Goal: Check status: Check status

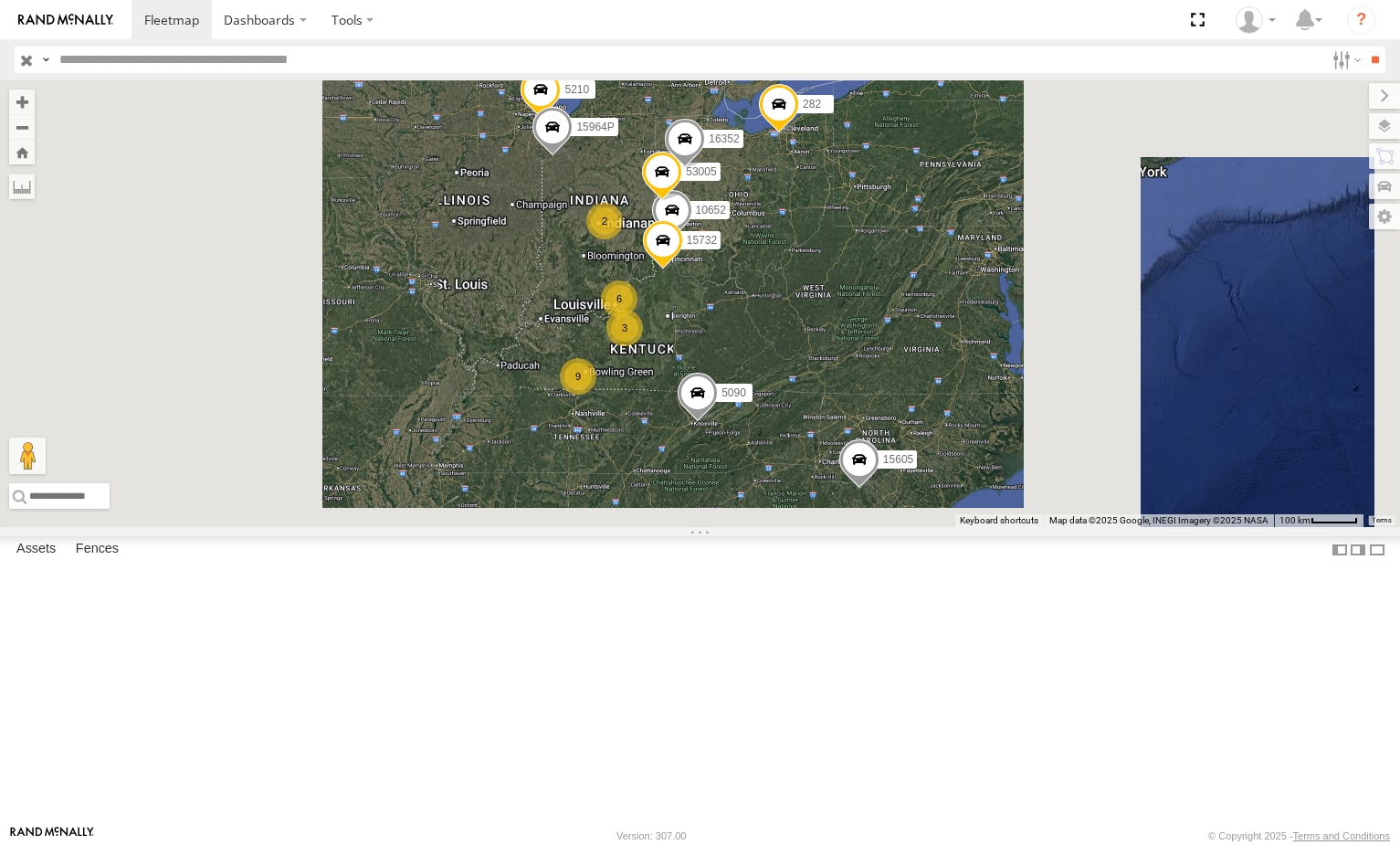
select select "**********"
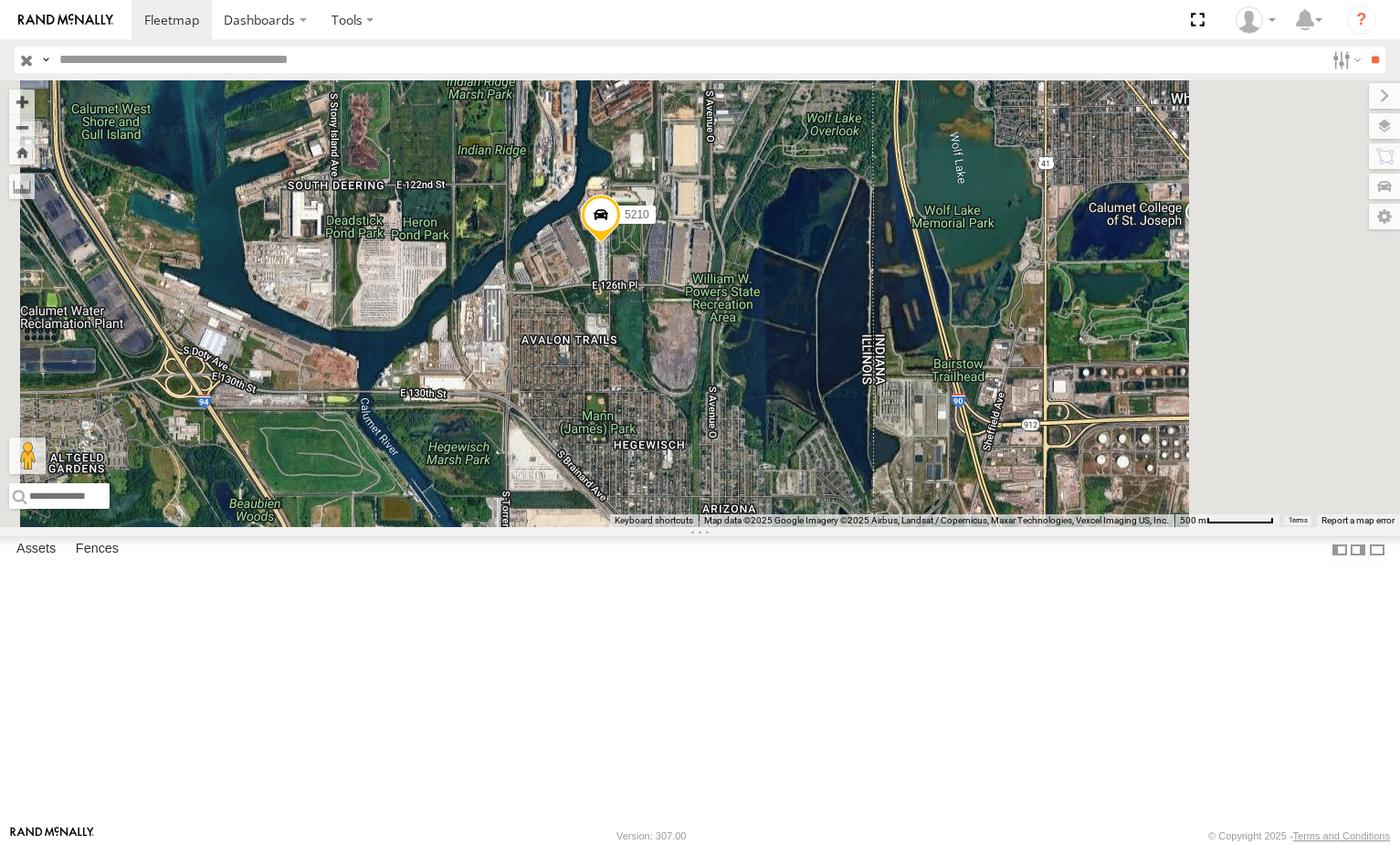
click at [621, 244] on span at bounding box center [601, 220] width 40 height 50
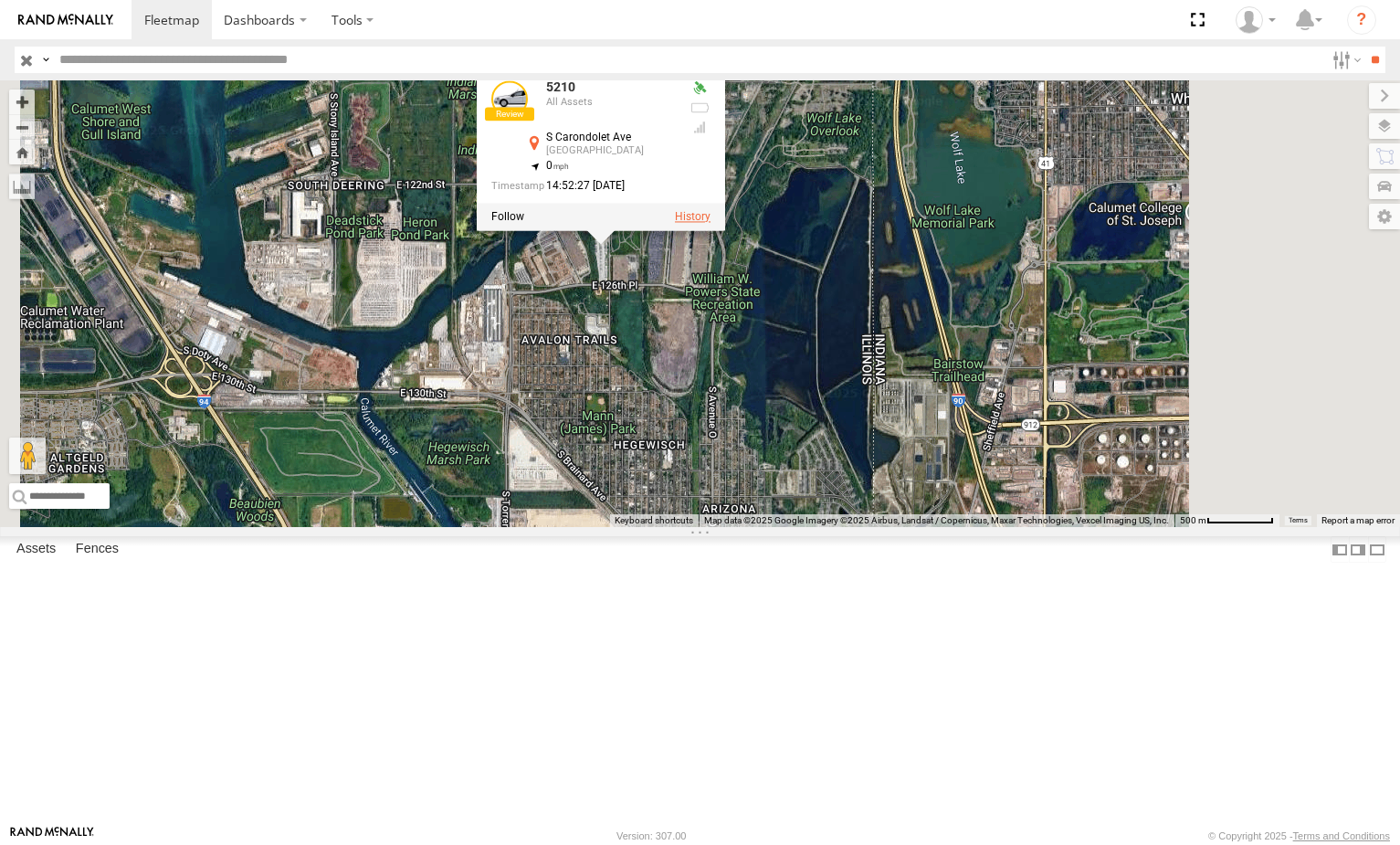
click at [711, 223] on label at bounding box center [692, 217] width 36 height 13
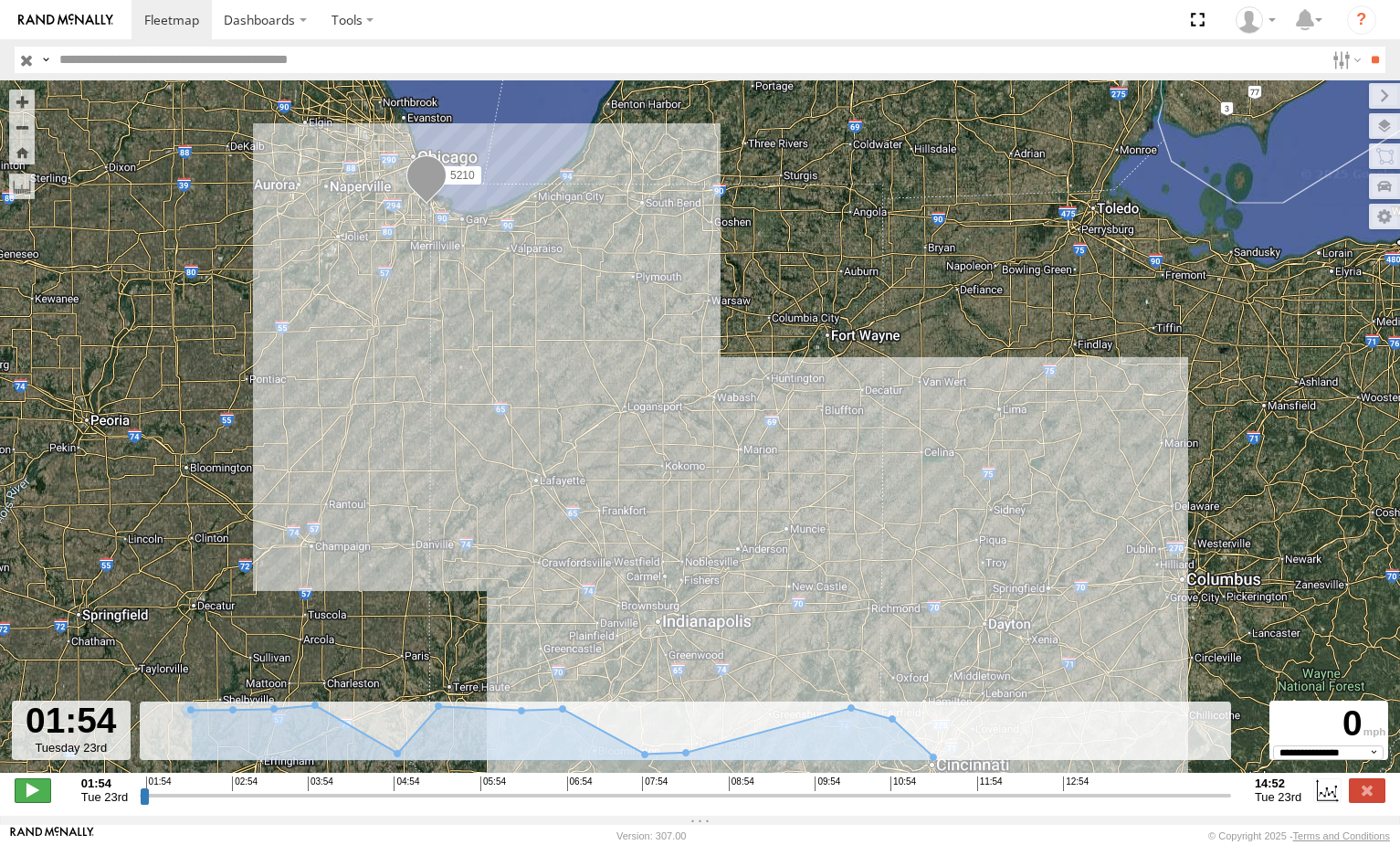
click at [46, 794] on span at bounding box center [33, 790] width 37 height 24
click at [345, 795] on input "range" at bounding box center [685, 794] width 1092 height 17
drag, startPoint x: 374, startPoint y: 796, endPoint x: 387, endPoint y: 796, distance: 13.0
click at [378, 796] on input "range" at bounding box center [685, 794] width 1092 height 17
click at [491, 796] on input "range" at bounding box center [685, 794] width 1092 height 17
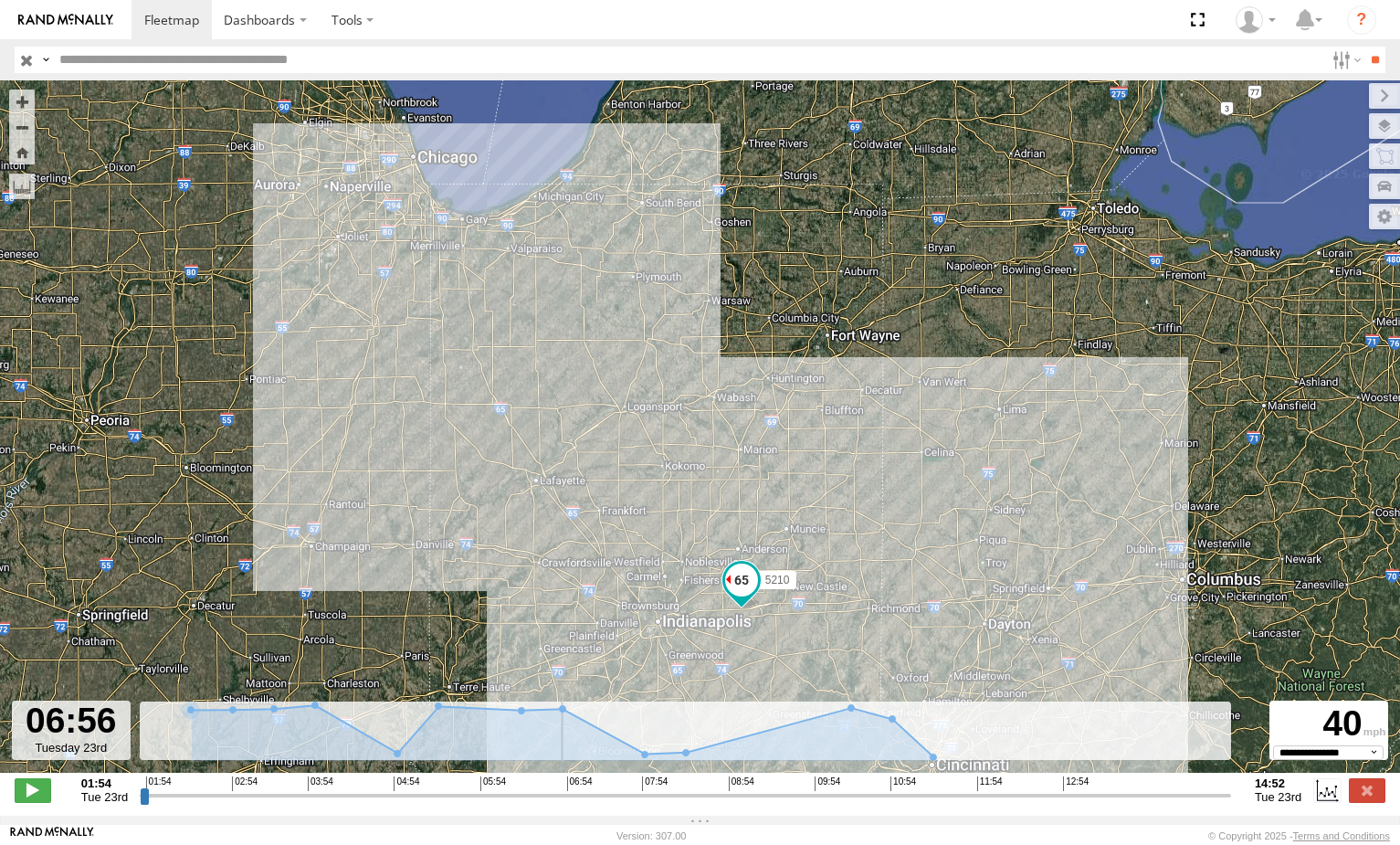
click at [564, 801] on input "range" at bounding box center [685, 794] width 1092 height 17
drag, startPoint x: 606, startPoint y: 800, endPoint x: 637, endPoint y: 798, distance: 31.1
click at [607, 800] on input "range" at bounding box center [685, 794] width 1092 height 17
click at [721, 789] on div "01:54 02:54 03:54 04:54 05:54 06:54 07:54 08:54 09:54 10:54 11:54 12:54" at bounding box center [686, 783] width 1080 height 13
drag, startPoint x: 759, startPoint y: 800, endPoint x: 769, endPoint y: 799, distance: 10.0
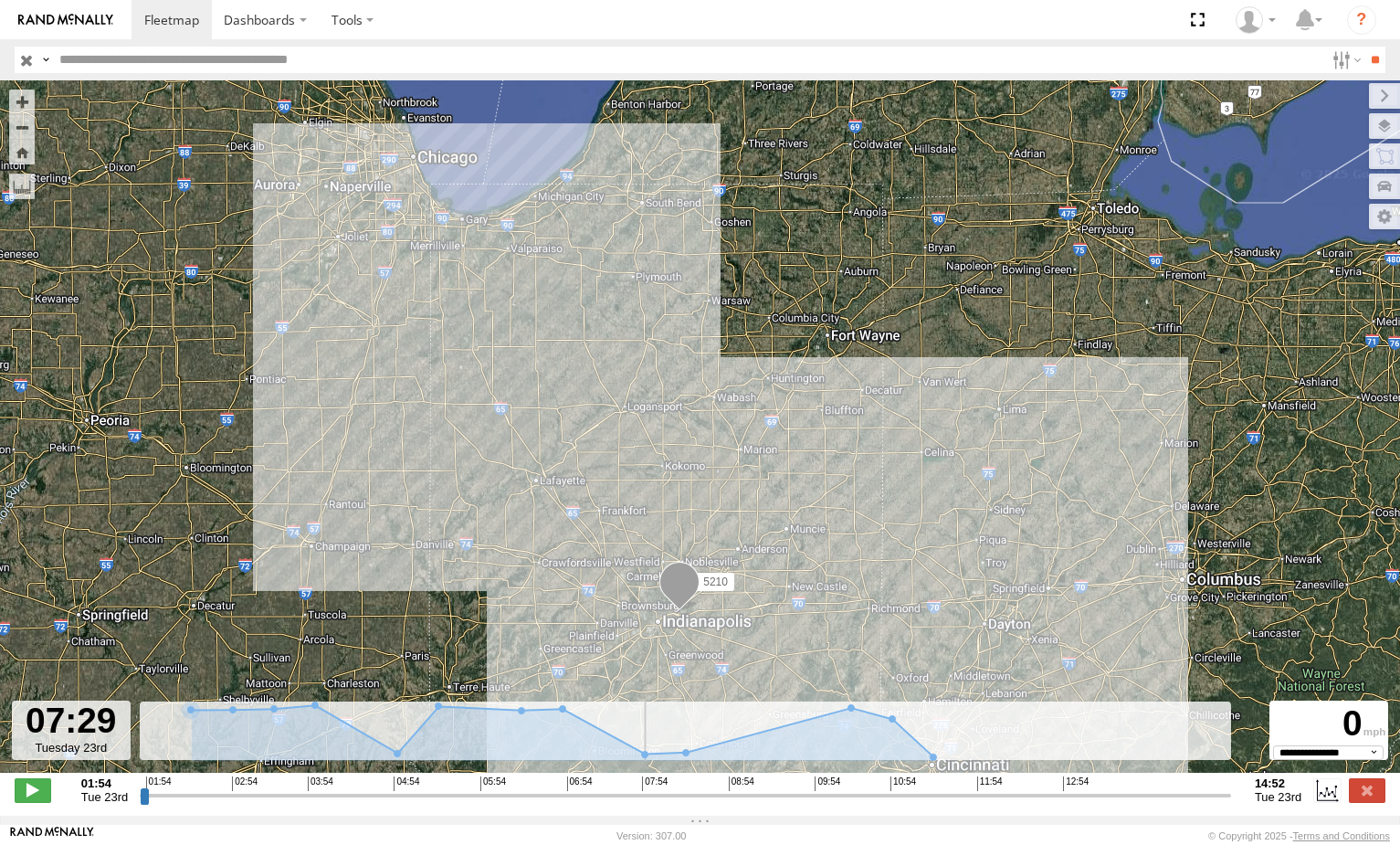
click at [763, 800] on input "range" at bounding box center [685, 794] width 1092 height 17
click at [812, 795] on input "range" at bounding box center [685, 794] width 1092 height 17
click at [895, 796] on input "range" at bounding box center [685, 794] width 1092 height 17
click at [919, 789] on div "01:54 02:54 03:54 04:54 05:54 06:54 07:54 08:54 09:54 10:54 11:54 12:54" at bounding box center [686, 783] width 1080 height 13
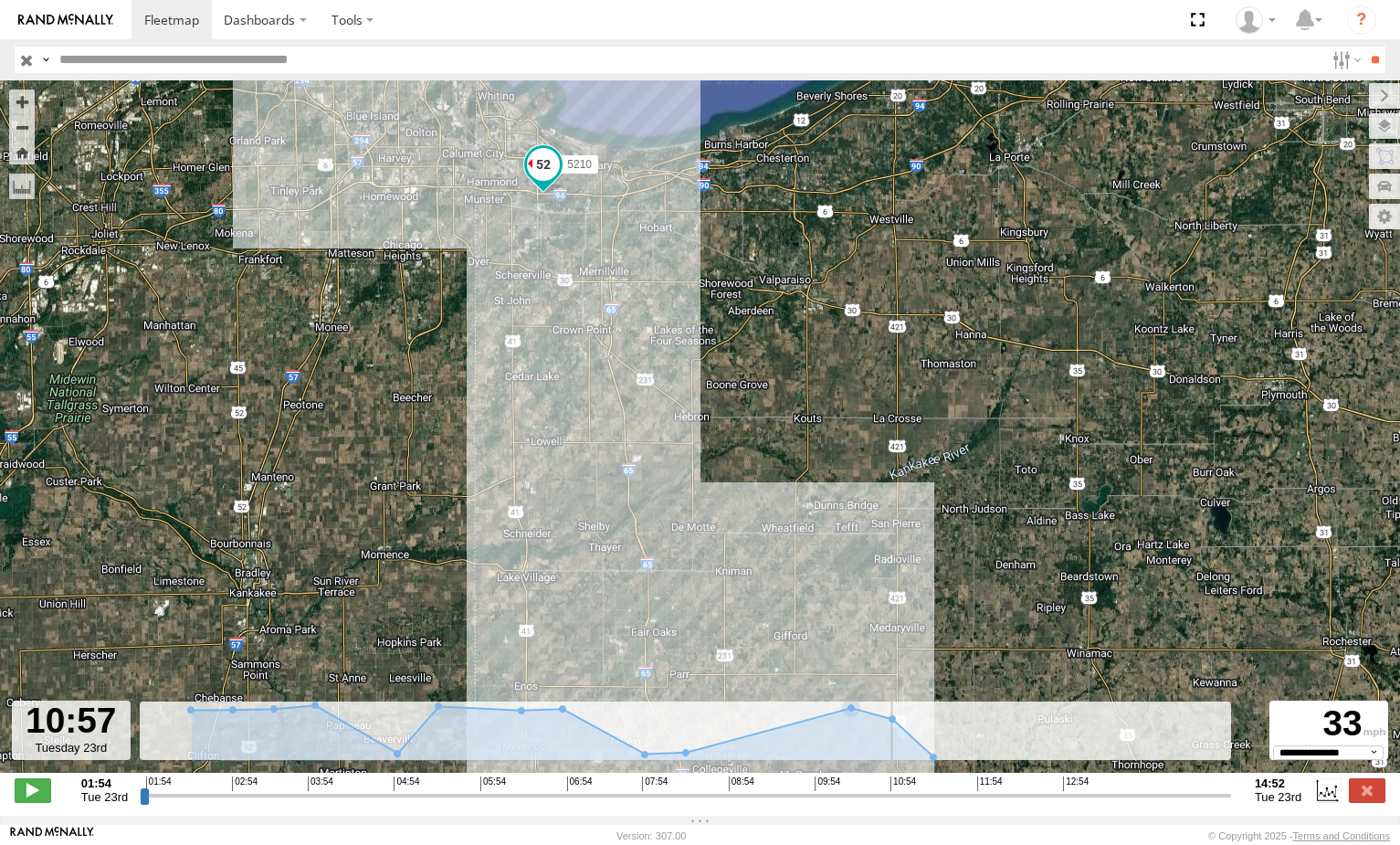
drag, startPoint x: 517, startPoint y: 191, endPoint x: 548, endPoint y: 348, distance: 160.0
click at [548, 348] on div "5210" at bounding box center [700, 436] width 1400 height 712
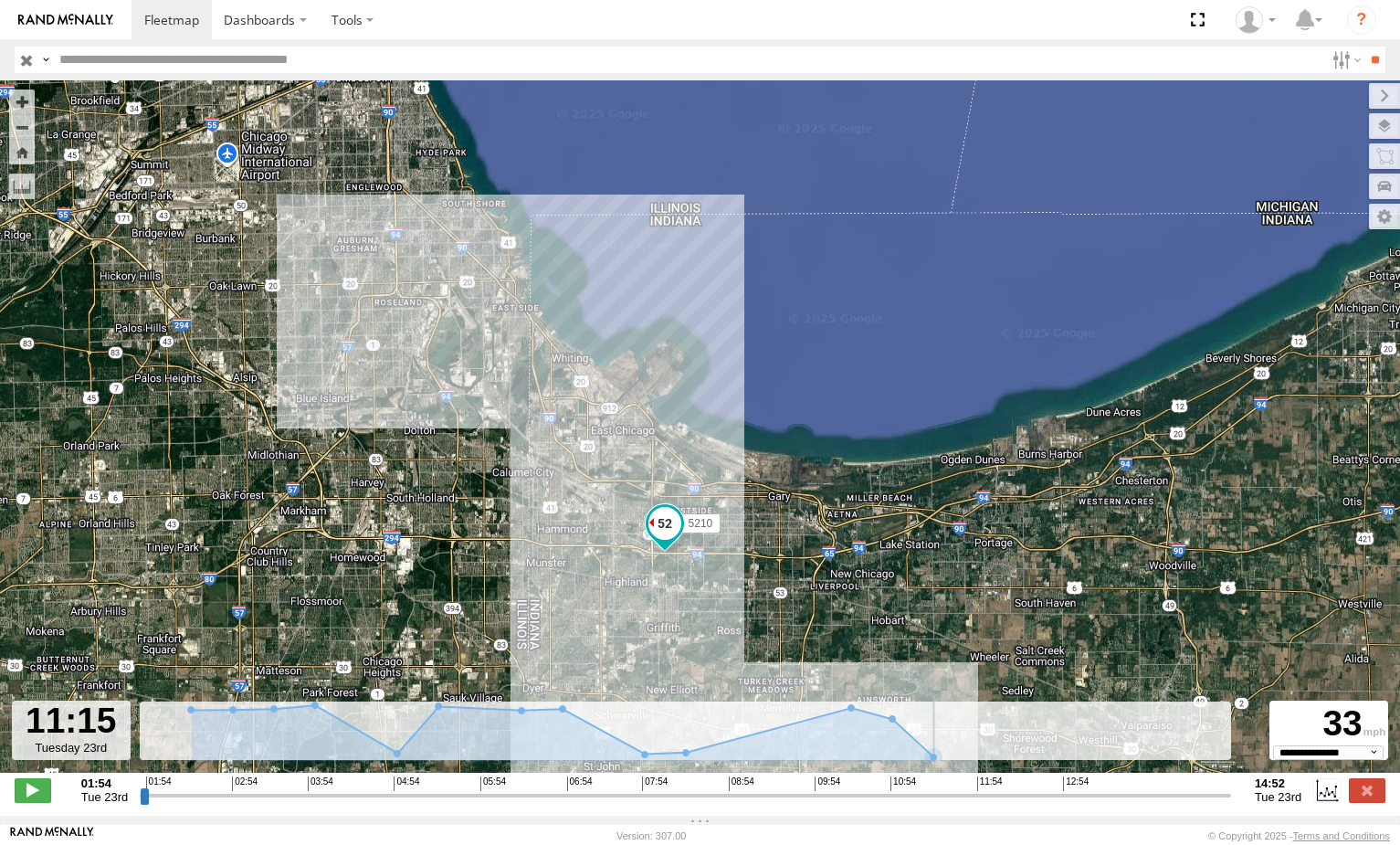
click at [924, 798] on input "range" at bounding box center [685, 794] width 1092 height 17
click at [940, 803] on input "range" at bounding box center [685, 794] width 1092 height 17
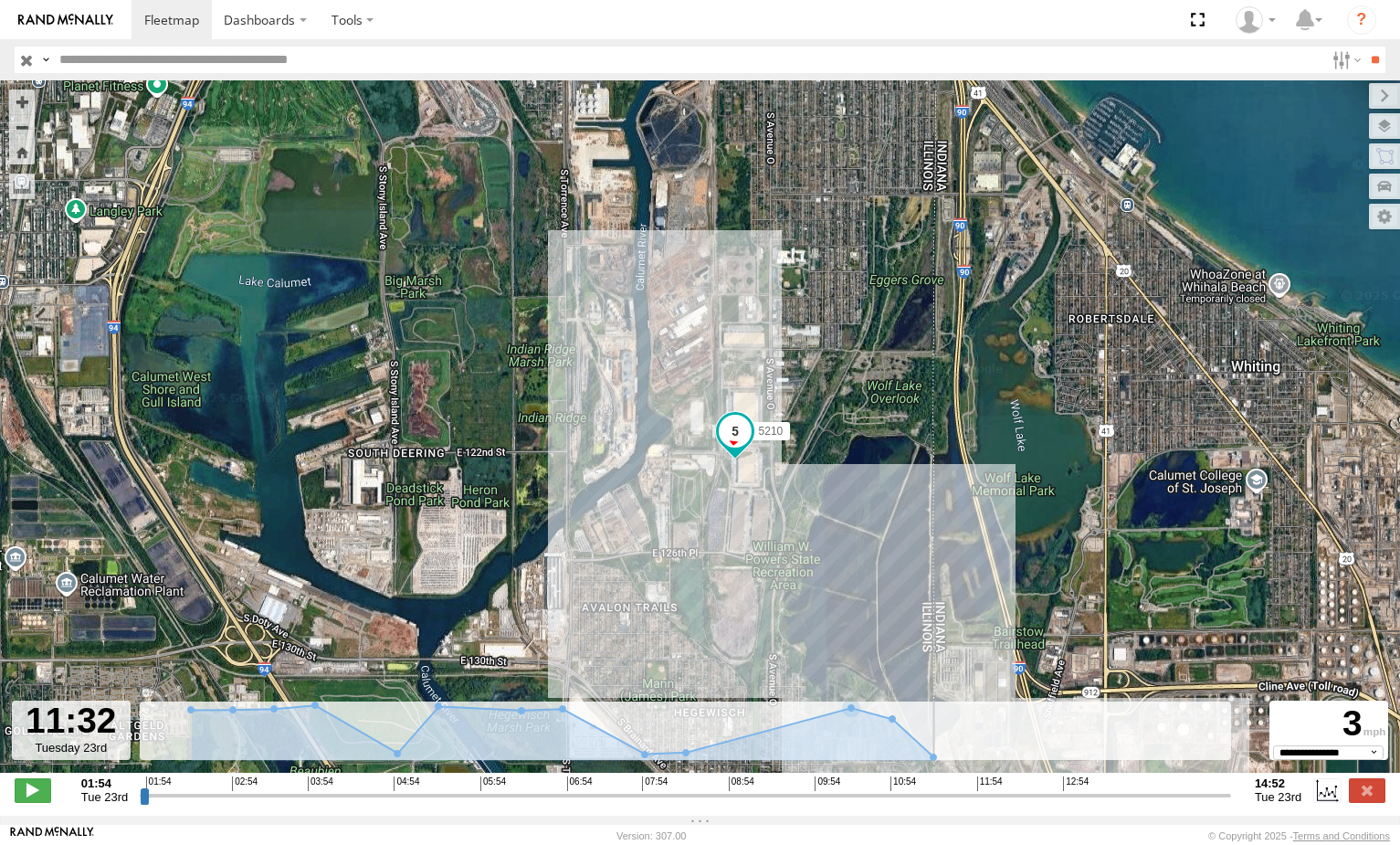
drag, startPoint x: 722, startPoint y: 546, endPoint x: 703, endPoint y: 509, distance: 41.6
click at [703, 509] on div "5210" at bounding box center [700, 436] width 1400 height 712
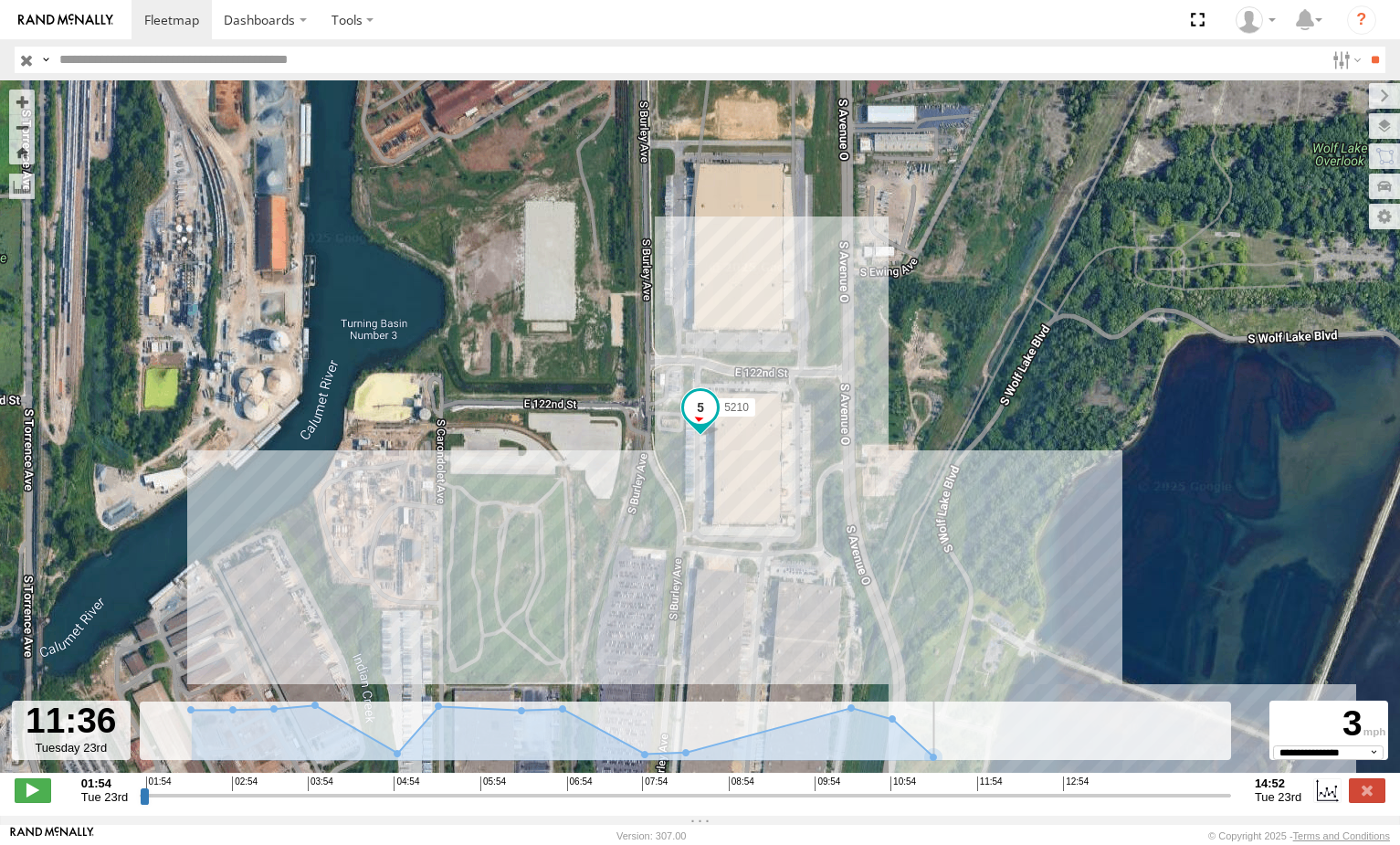
click at [971, 804] on input "range" at bounding box center [685, 794] width 1092 height 17
click at [999, 804] on input "range" at bounding box center [685, 794] width 1092 height 17
drag, startPoint x: 1024, startPoint y: 805, endPoint x: 1044, endPoint y: 807, distance: 20.1
click at [1026, 804] on input "range" at bounding box center [685, 794] width 1092 height 17
click at [1051, 804] on input "range" at bounding box center [685, 794] width 1092 height 17
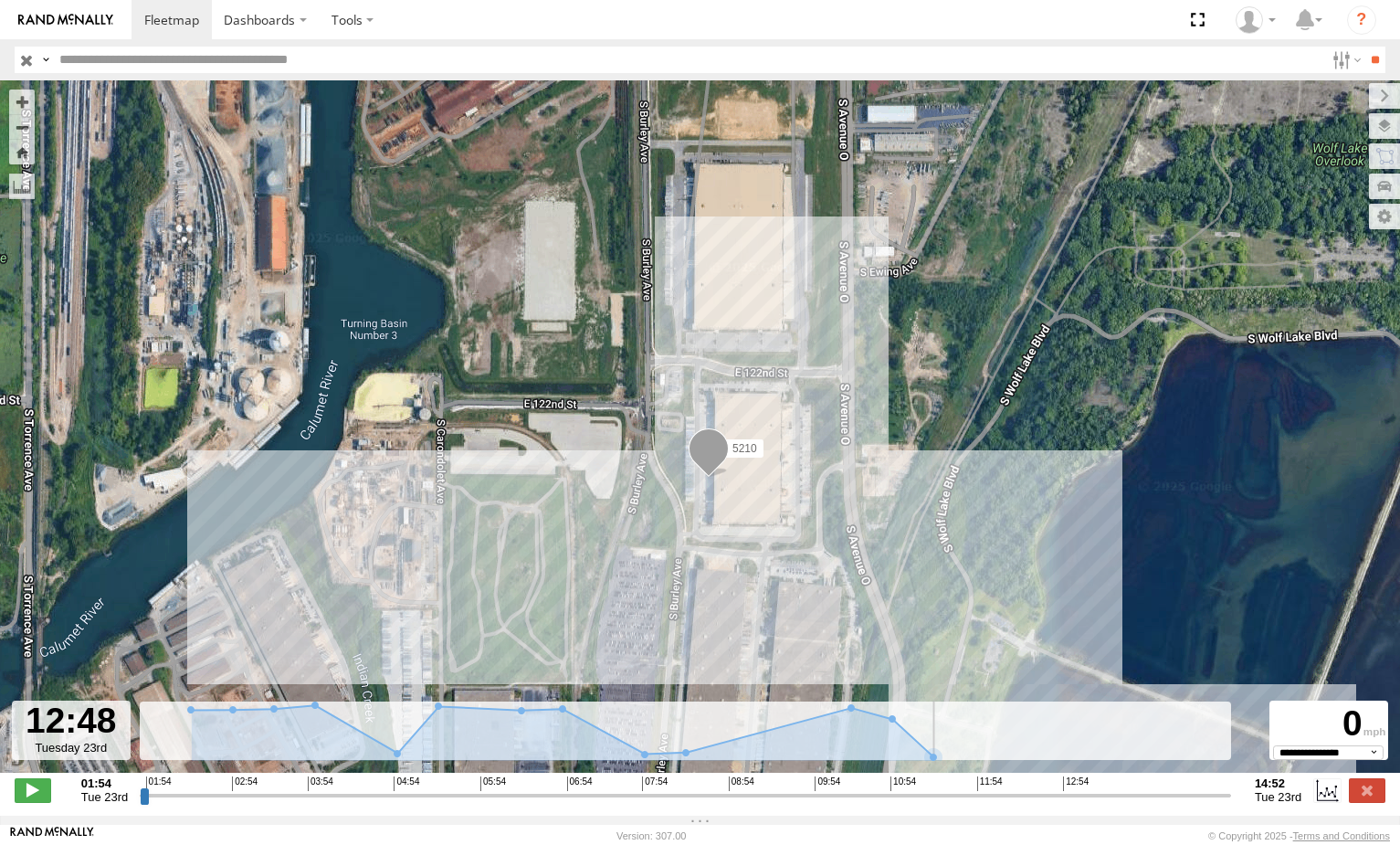
drag, startPoint x: 1068, startPoint y: 808, endPoint x: 1080, endPoint y: 808, distance: 12.0
click at [1071, 804] on input "range" at bounding box center [685, 794] width 1092 height 17
click at [1086, 804] on input "range" at bounding box center [685, 794] width 1092 height 17
click at [1107, 804] on input "range" at bounding box center [685, 794] width 1092 height 17
drag, startPoint x: 1130, startPoint y: 810, endPoint x: 1153, endPoint y: 807, distance: 23.2
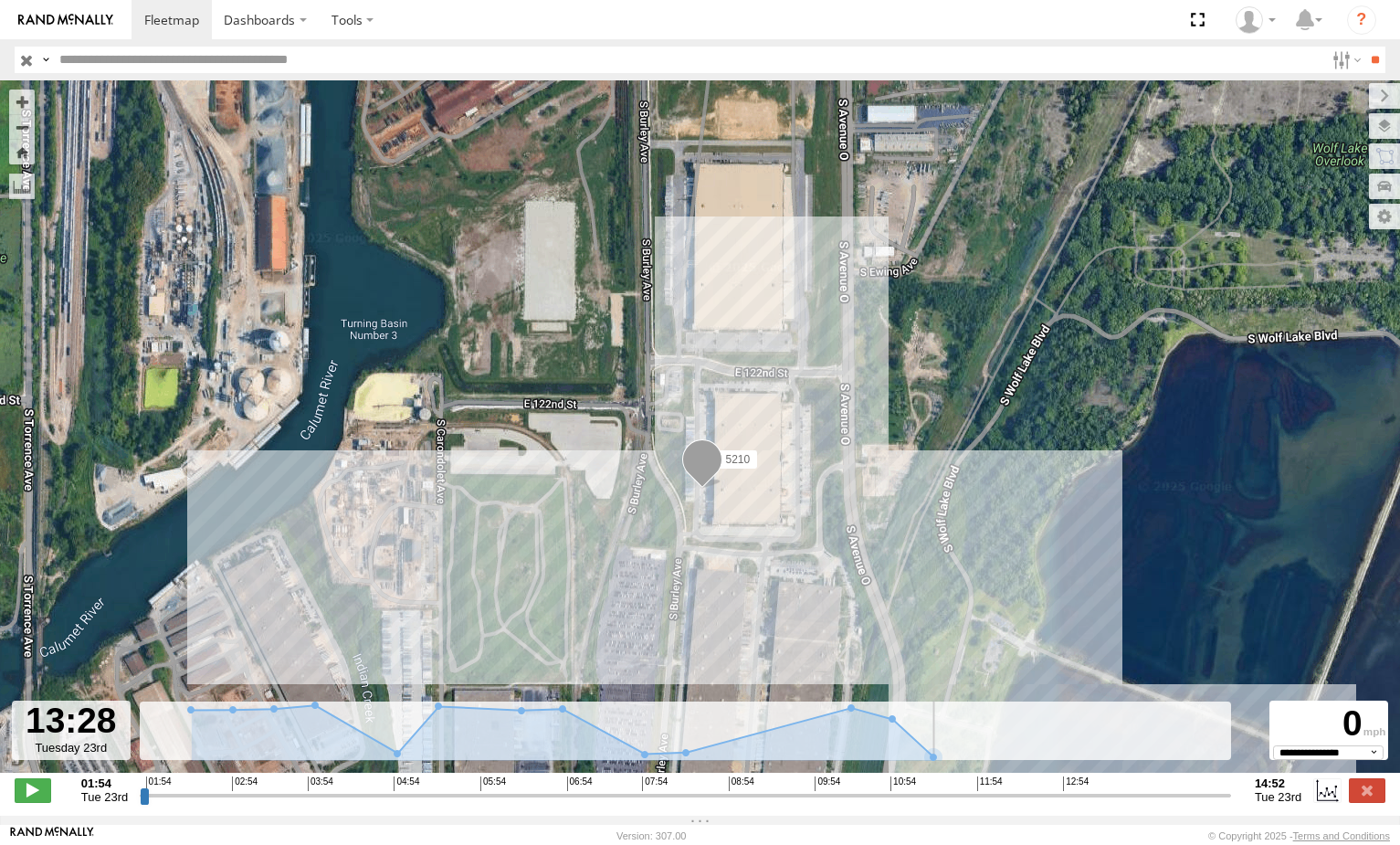
click at [1137, 804] on input "range" at bounding box center [685, 794] width 1092 height 17
click at [1157, 804] on input "range" at bounding box center [685, 794] width 1092 height 17
click at [1172, 804] on input "range" at bounding box center [685, 794] width 1092 height 17
click at [1197, 802] on input "range" at bounding box center [685, 794] width 1092 height 17
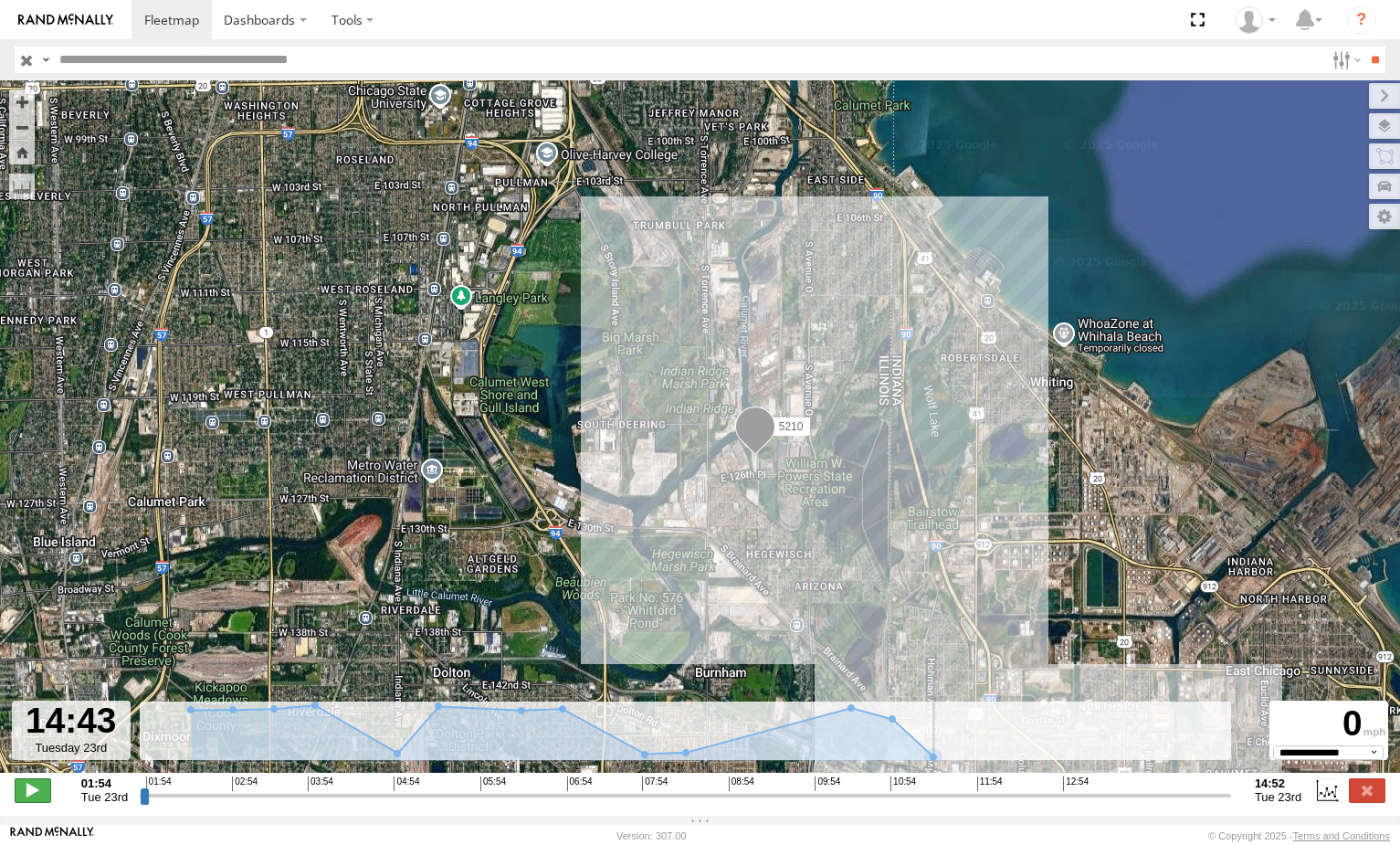
click at [36, 798] on span at bounding box center [33, 790] width 37 height 24
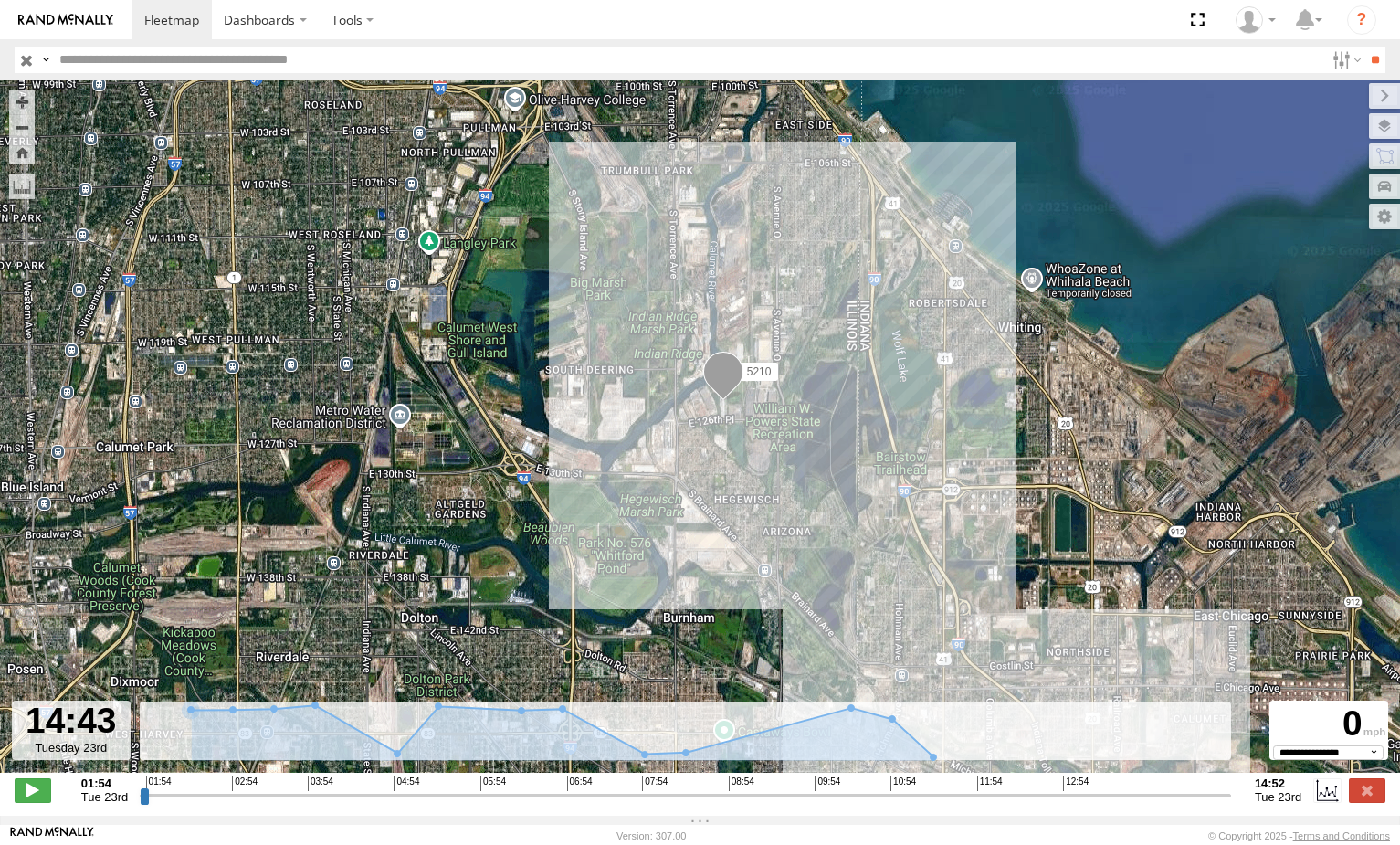
drag, startPoint x: 843, startPoint y: 426, endPoint x: 627, endPoint y: 165, distance: 338.8
click at [644, 177] on div "5210" at bounding box center [700, 436] width 1400 height 712
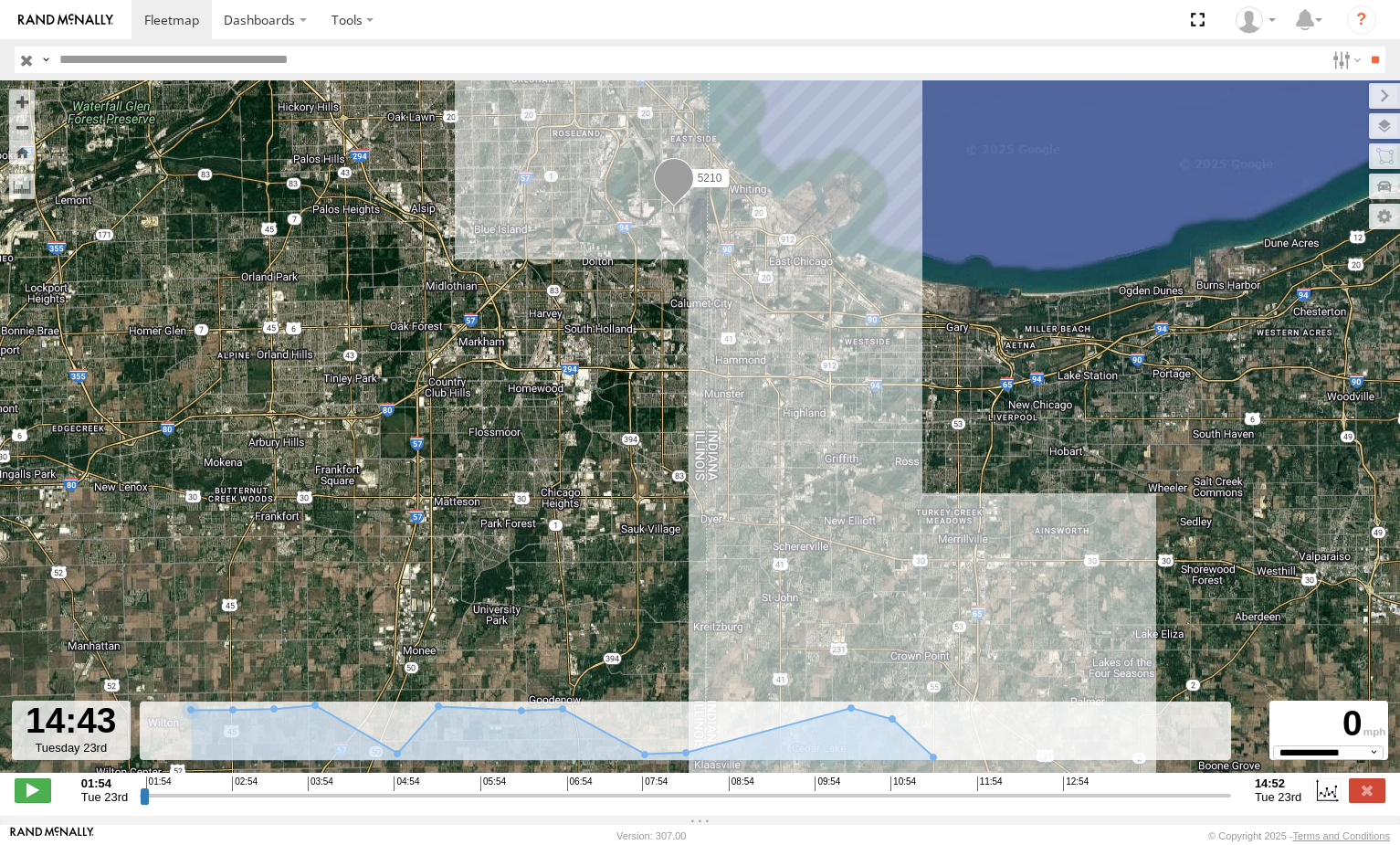
click at [26, 69] on input "button" at bounding box center [27, 60] width 24 height 27
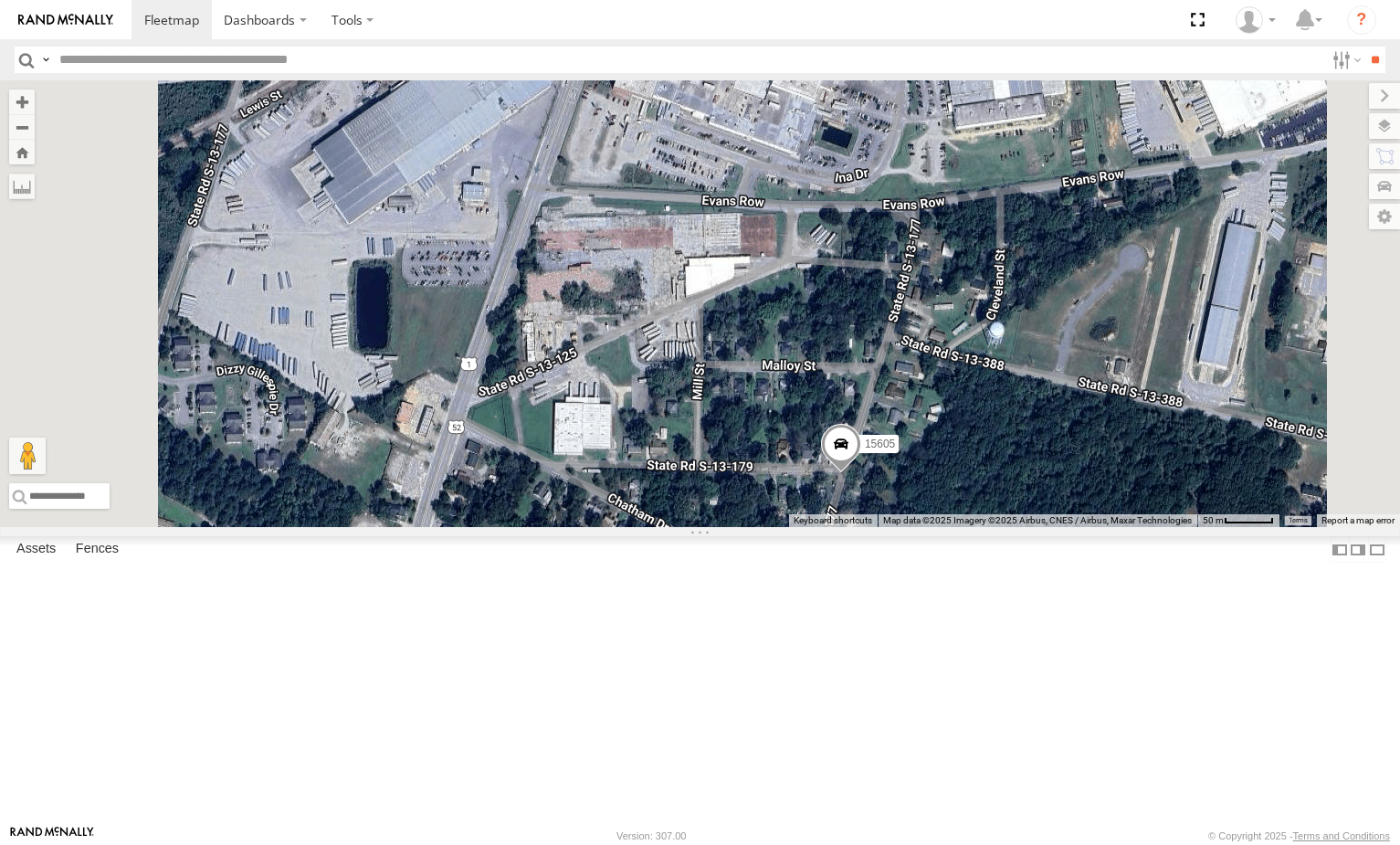
drag, startPoint x: 962, startPoint y: 432, endPoint x: 935, endPoint y: 518, distance: 90.1
click at [935, 518] on div "10652 15732 15605 5210 15628p 15964P 53005 5090 16391 282 15907P 16352" at bounding box center [700, 304] width 1400 height 446
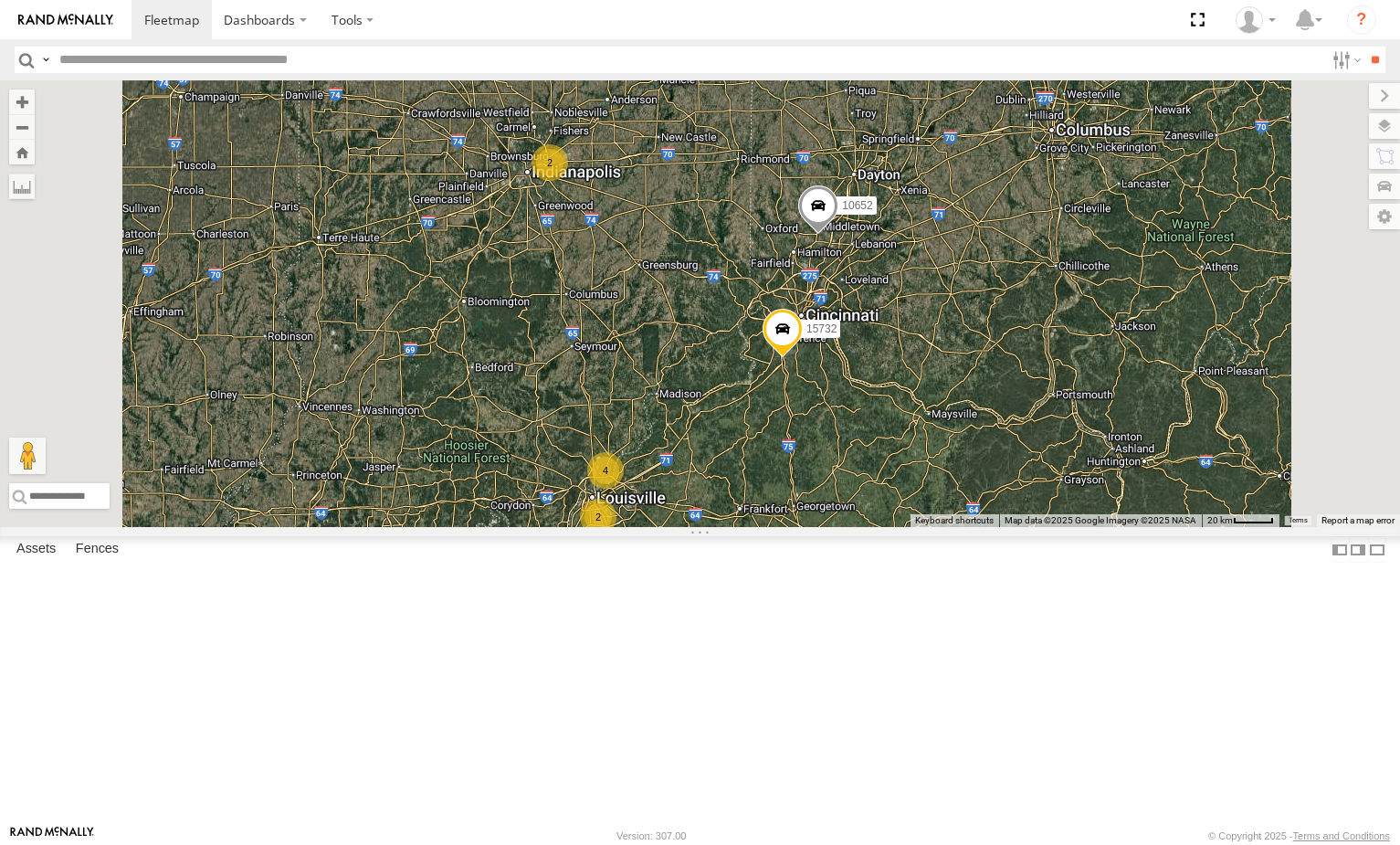
drag, startPoint x: 953, startPoint y: 428, endPoint x: 938, endPoint y: 396, distance: 35.3
click at [938, 396] on div "10652 15732 15605 53005 5090 282 16352 4 2 2 3" at bounding box center [700, 304] width 1400 height 446
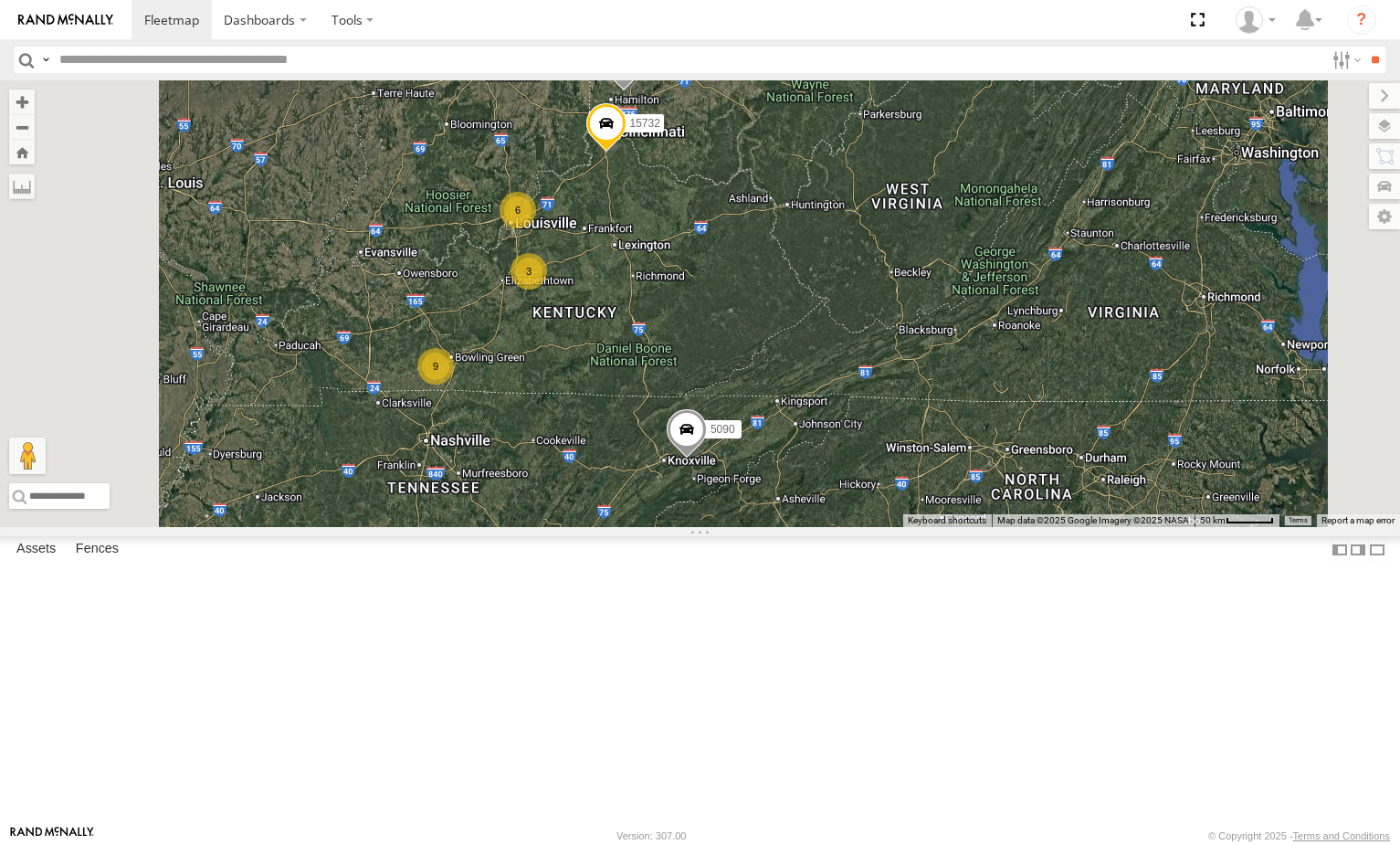
drag, startPoint x: 987, startPoint y: 481, endPoint x: 959, endPoint y: 391, distance: 94.3
click at [959, 392] on div "10652 15732 15605 5210 15964P 53005 5090 282 16352 6 9 2 3" at bounding box center [700, 304] width 1400 height 446
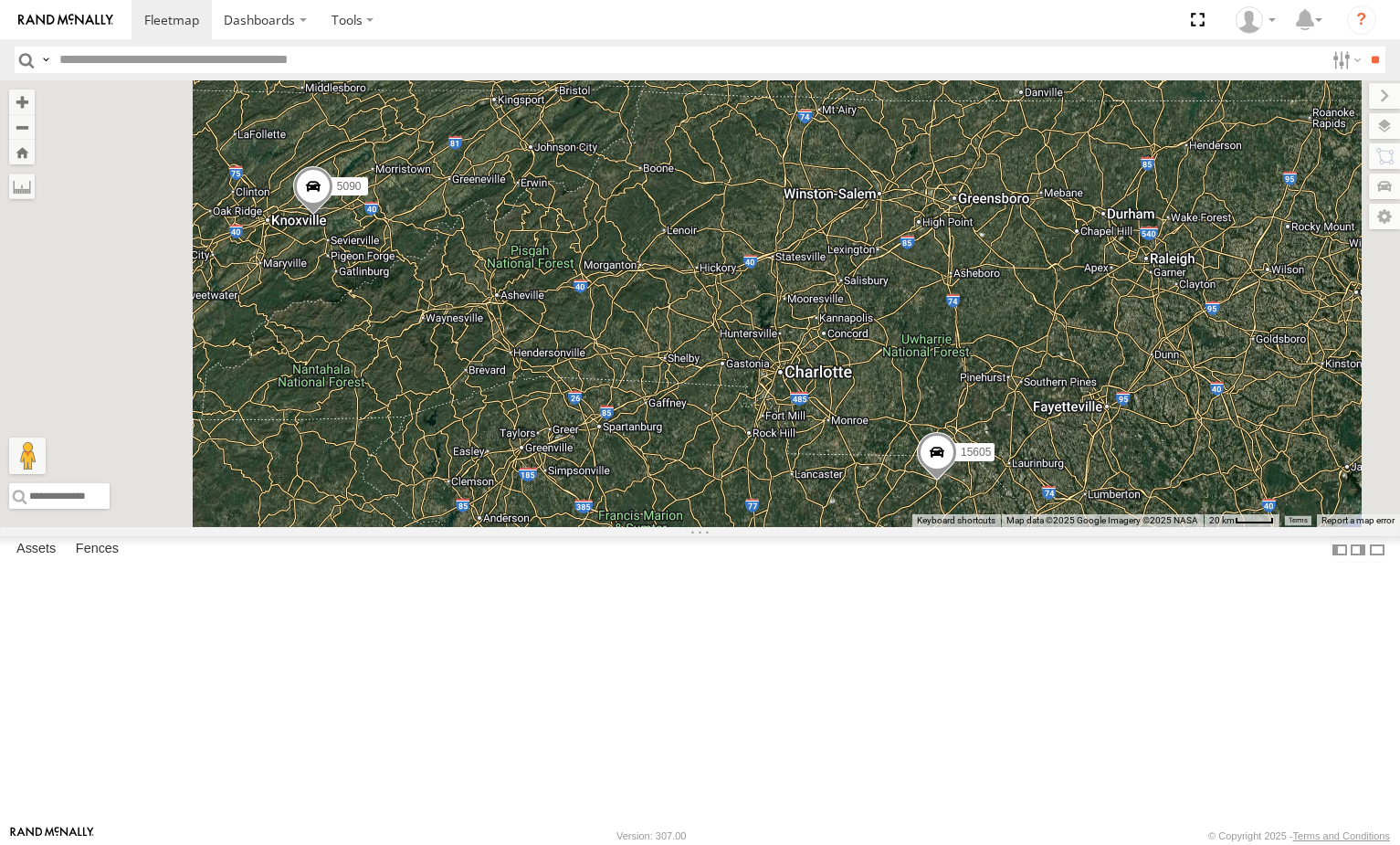
drag, startPoint x: 720, startPoint y: 319, endPoint x: 946, endPoint y: 510, distance: 295.9
click at [944, 511] on div "10652 15732 15605 5210 15964P 53005 5090 282 16352" at bounding box center [700, 304] width 1400 height 446
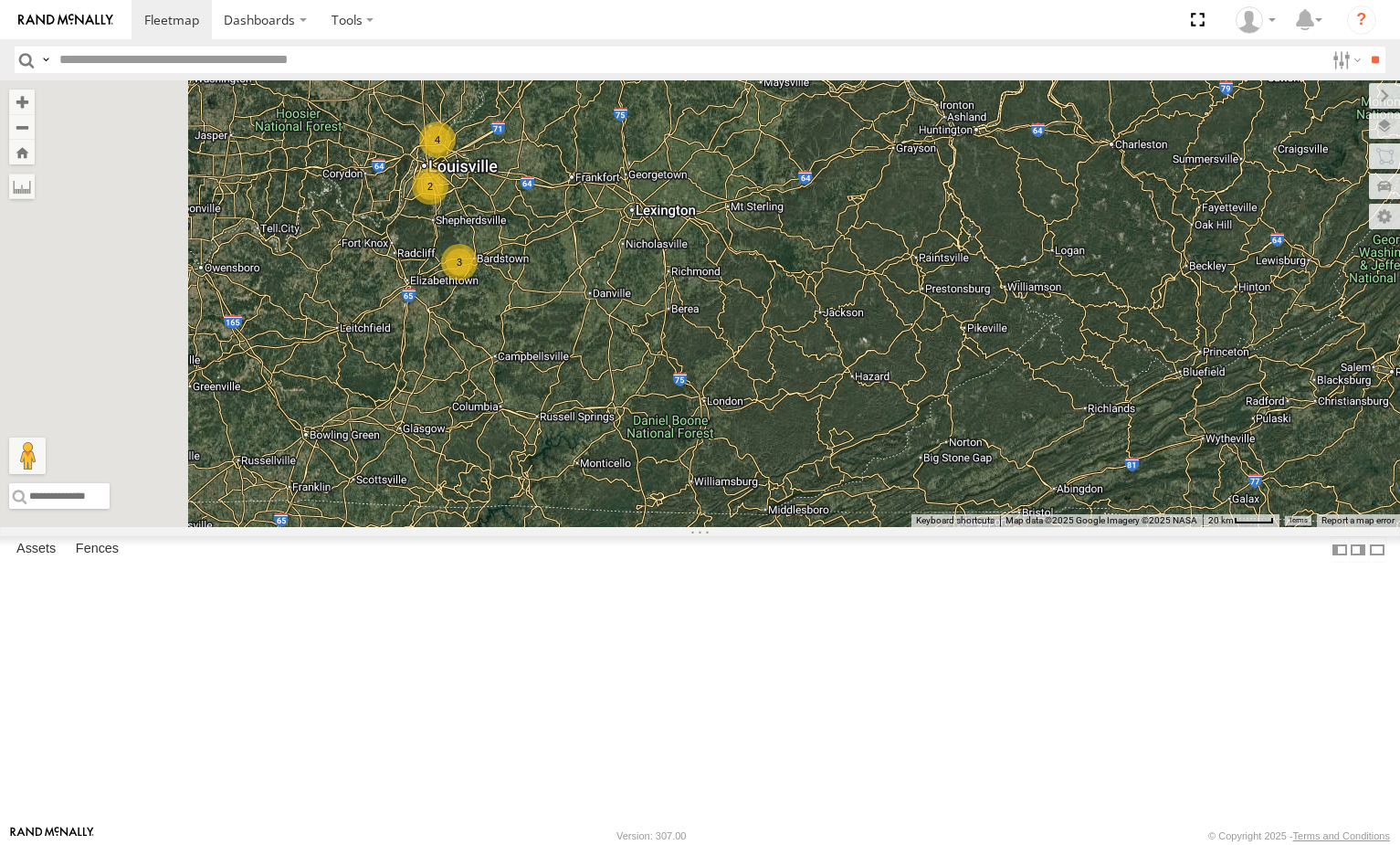
drag, startPoint x: 951, startPoint y: 479, endPoint x: 1031, endPoint y: 553, distance: 109.0
click at [1031, 527] on div "10652 15732 15605 5210 15964P 53005 5090 282 16352 4 2 3" at bounding box center [700, 304] width 1400 height 446
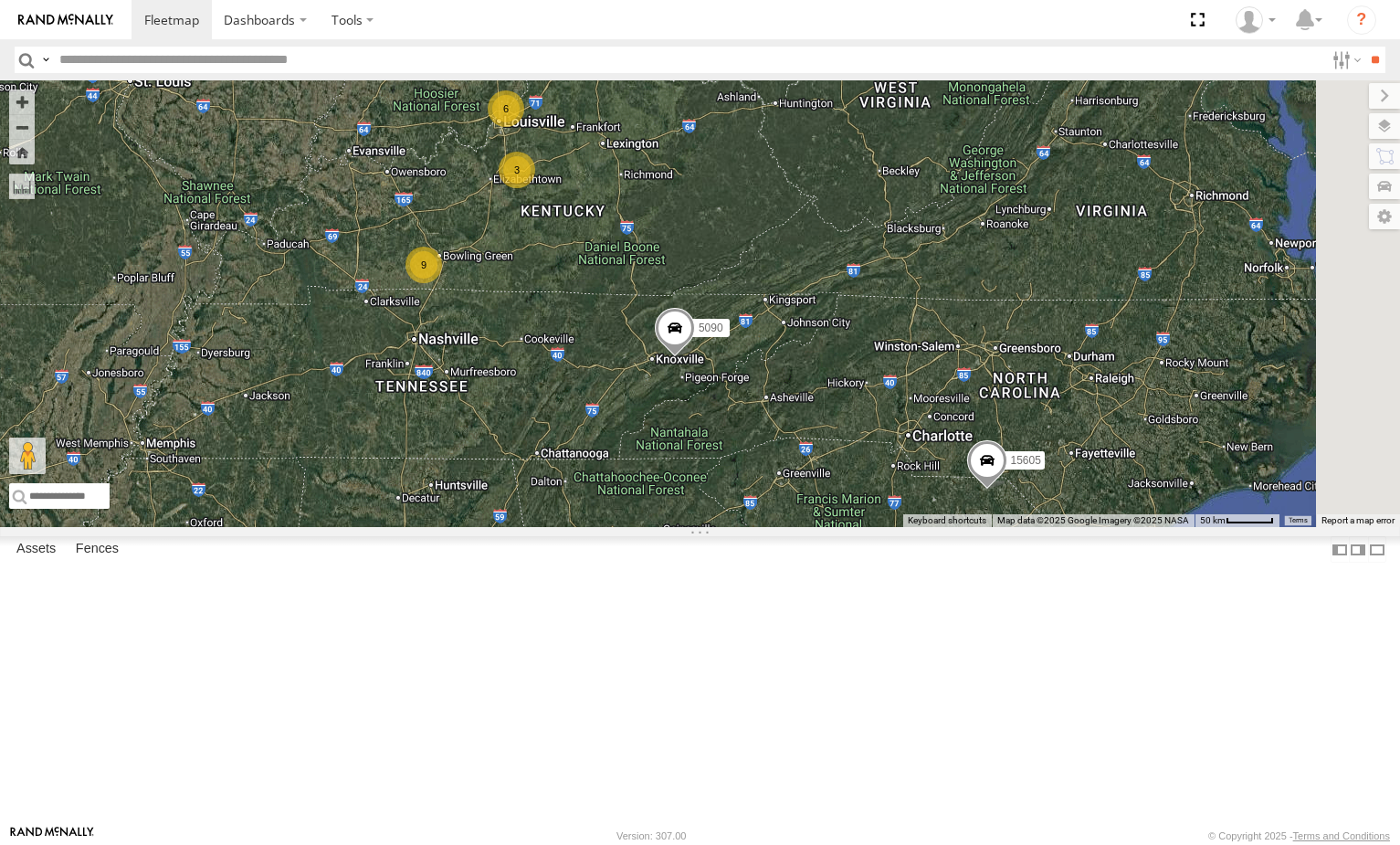
drag, startPoint x: 1045, startPoint y: 537, endPoint x: 825, endPoint y: 304, distance: 320.5
click at [825, 304] on div "10652 15732 15605 5210 15964P 53005 5090 282 16352 6 9 2 3" at bounding box center [700, 304] width 1400 height 446
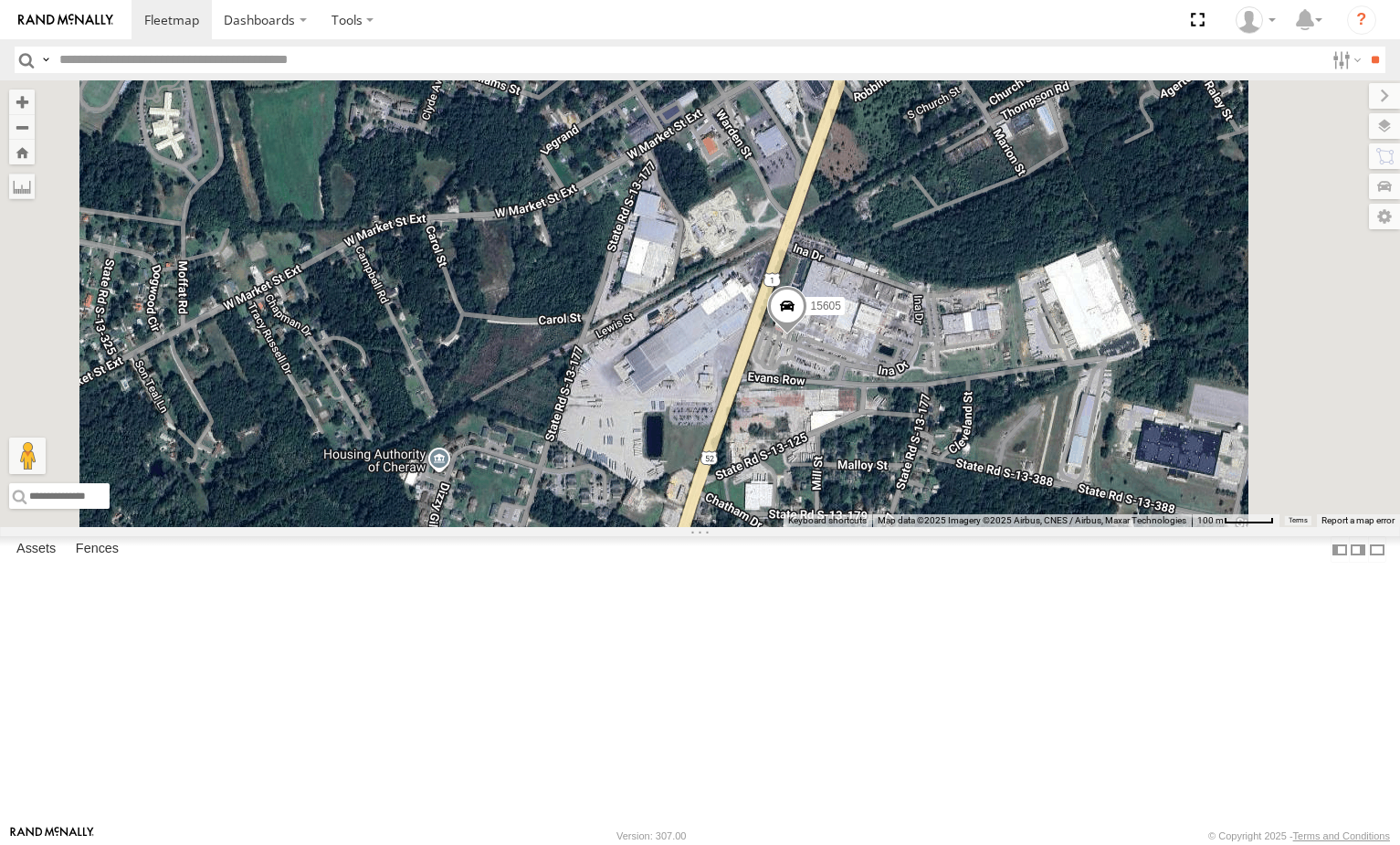
click at [806, 335] on span at bounding box center [786, 310] width 40 height 50
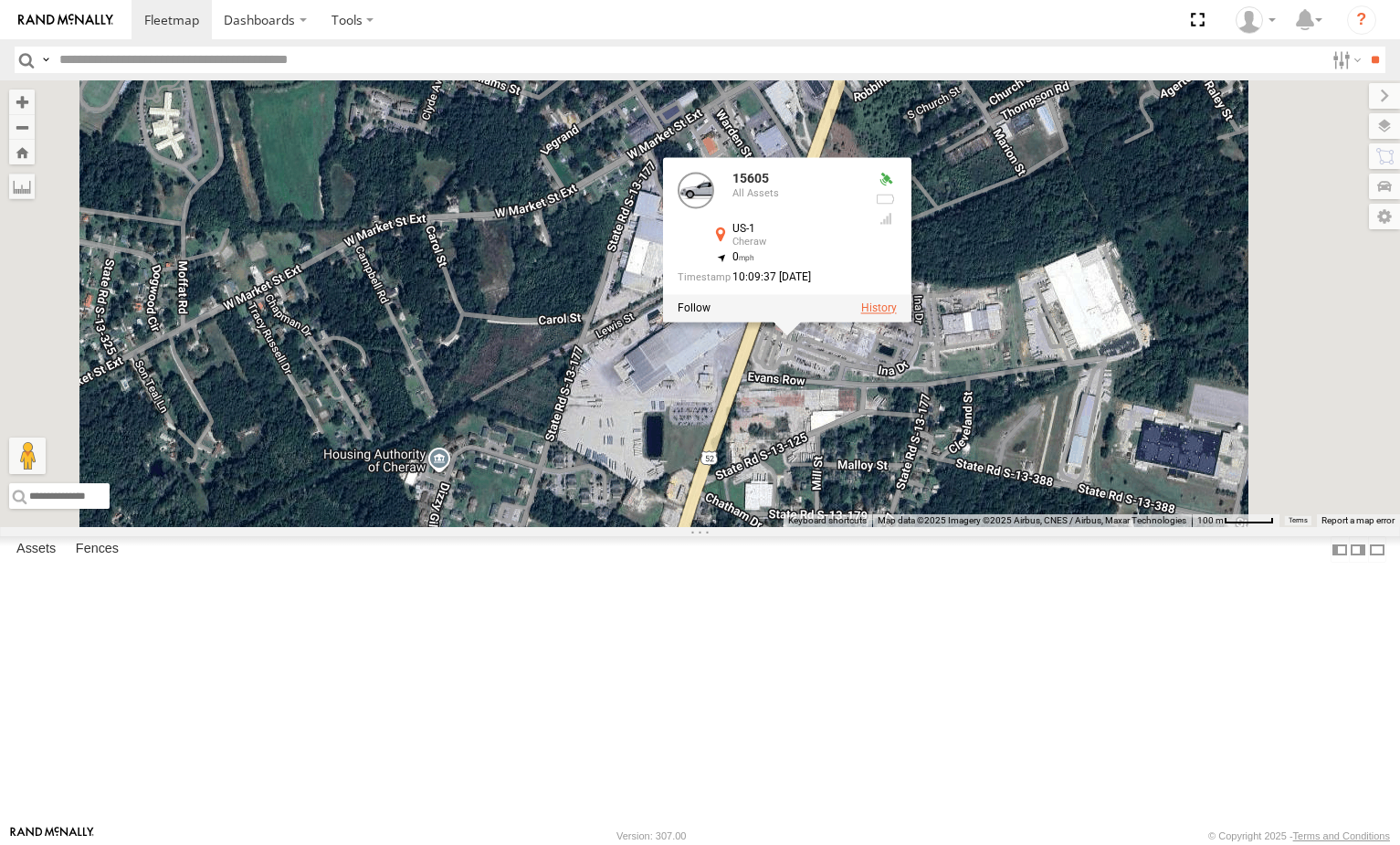
click at [896, 314] on label at bounding box center [878, 308] width 36 height 13
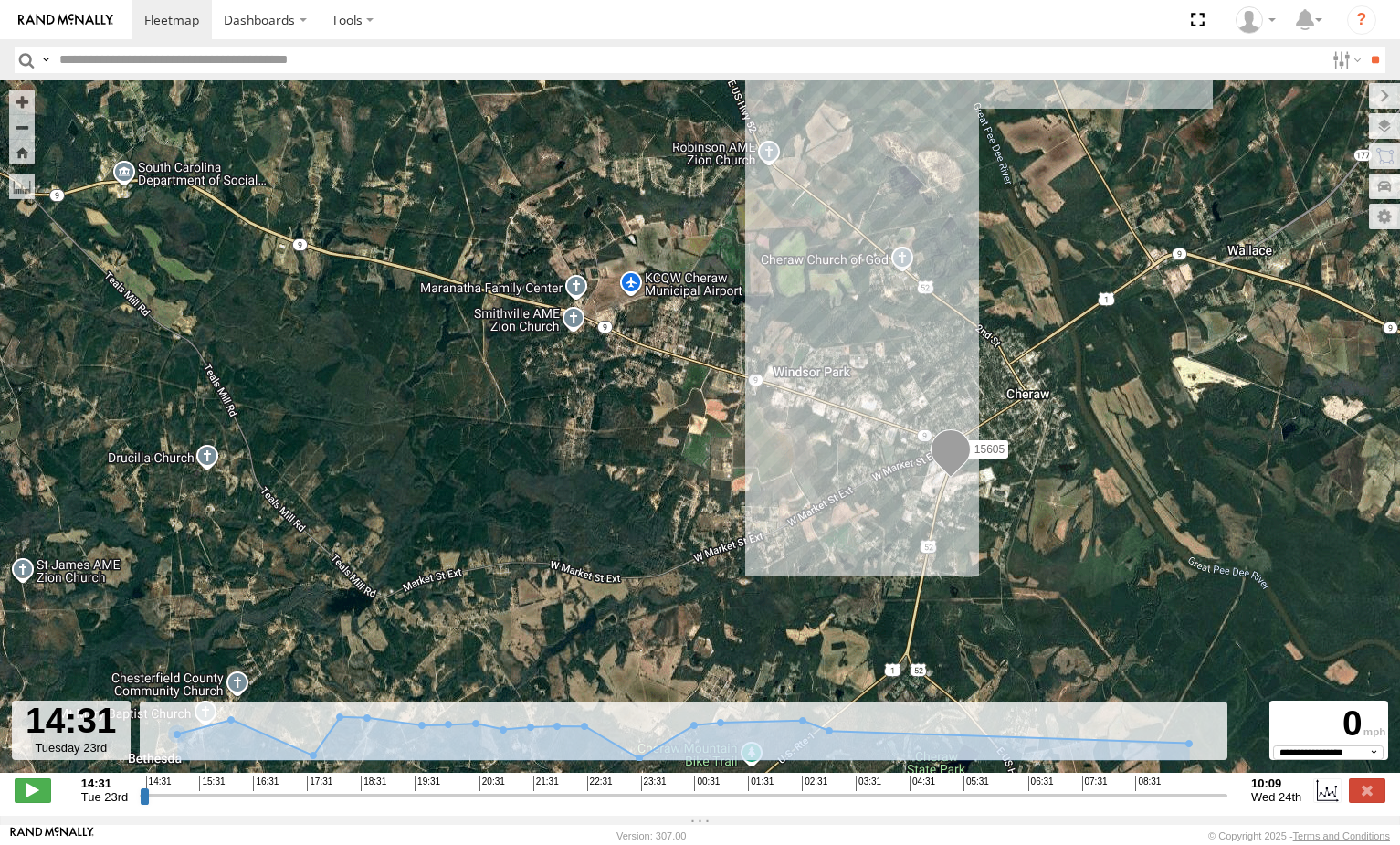
drag, startPoint x: 28, startPoint y: 800, endPoint x: 271, endPoint y: 784, distance: 243.5
click at [28, 799] on span at bounding box center [33, 790] width 37 height 24
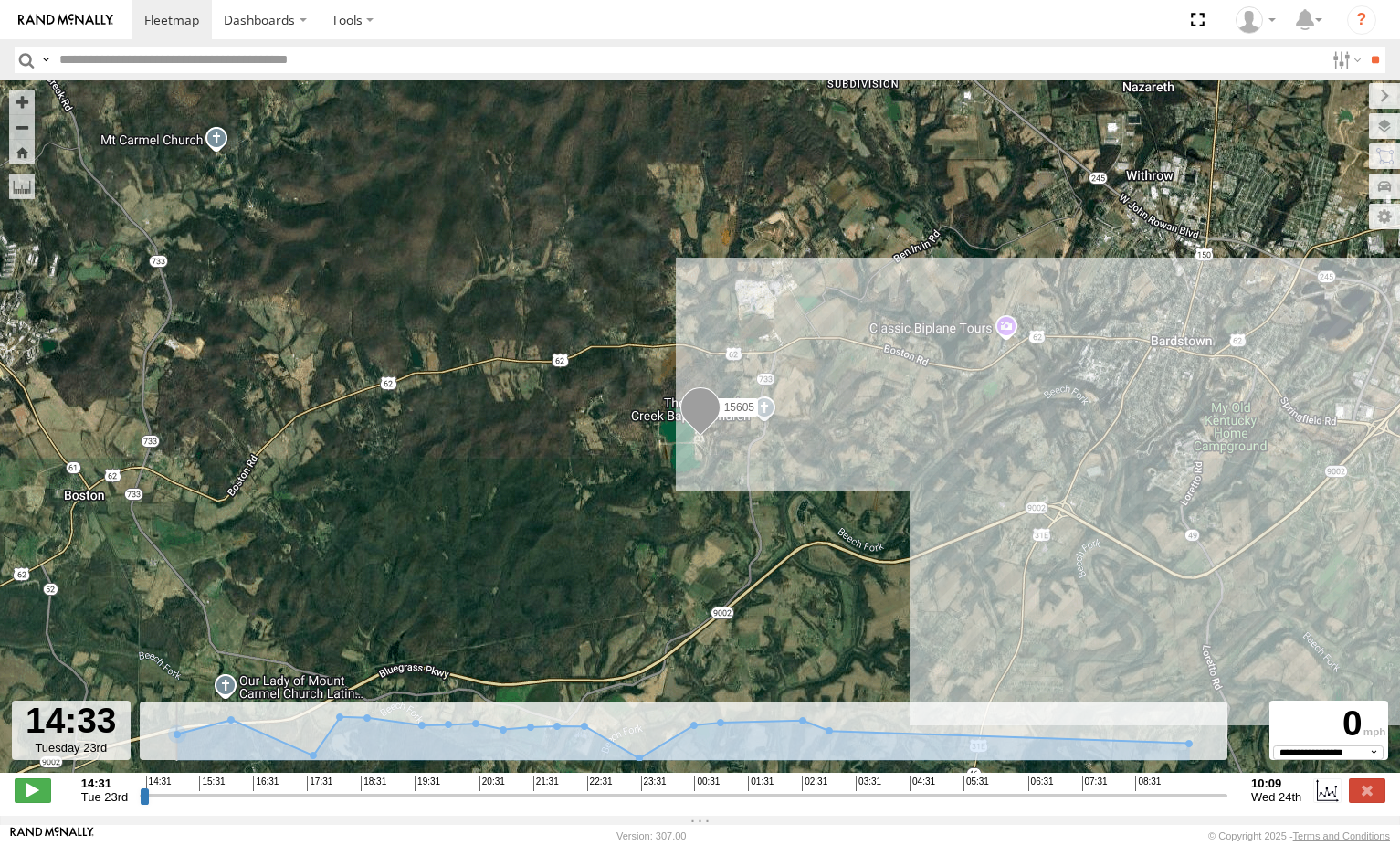
click at [547, 804] on input "range" at bounding box center [683, 794] width 1088 height 17
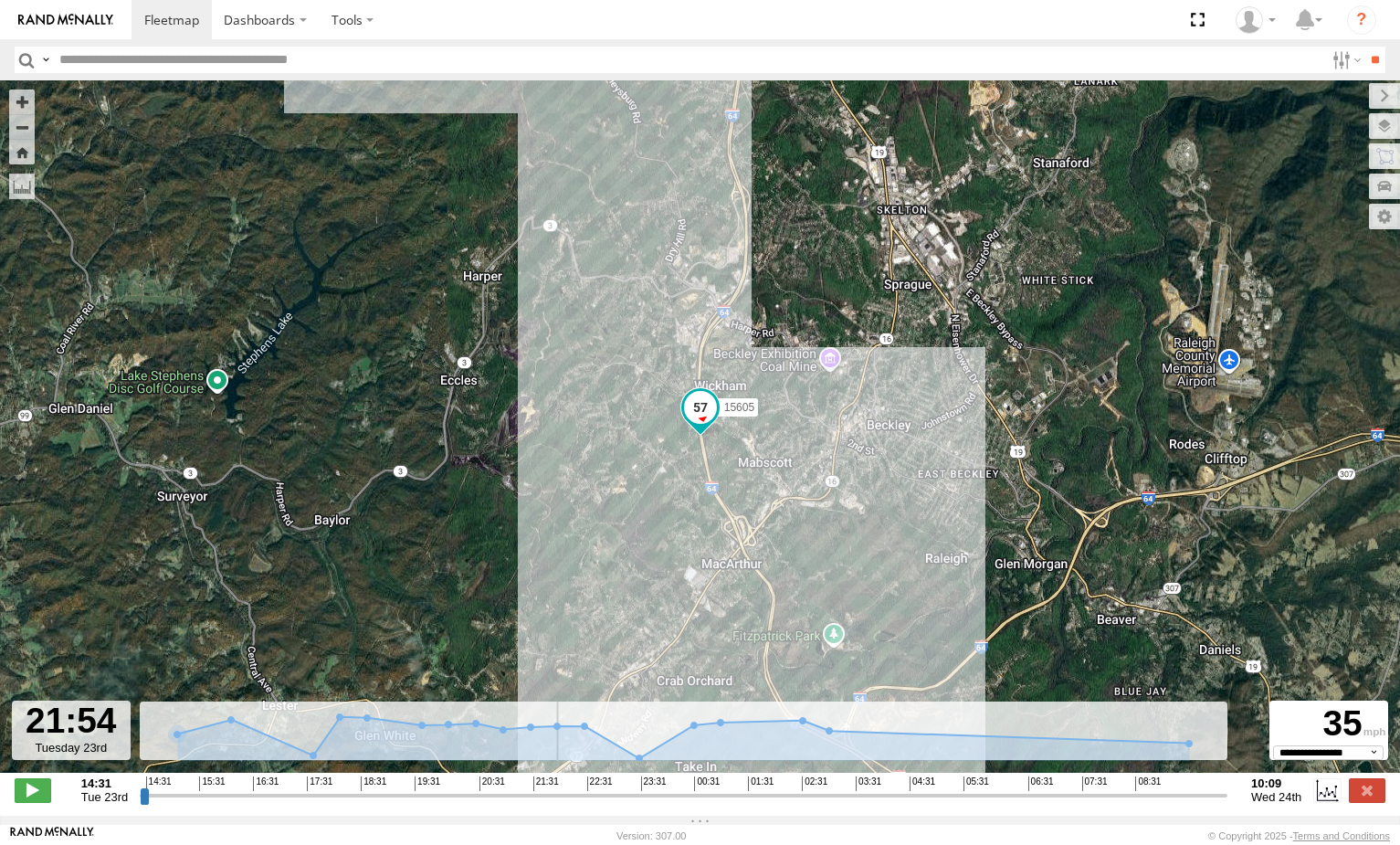
click at [835, 811] on div "**********" at bounding box center [700, 792] width 1400 height 39
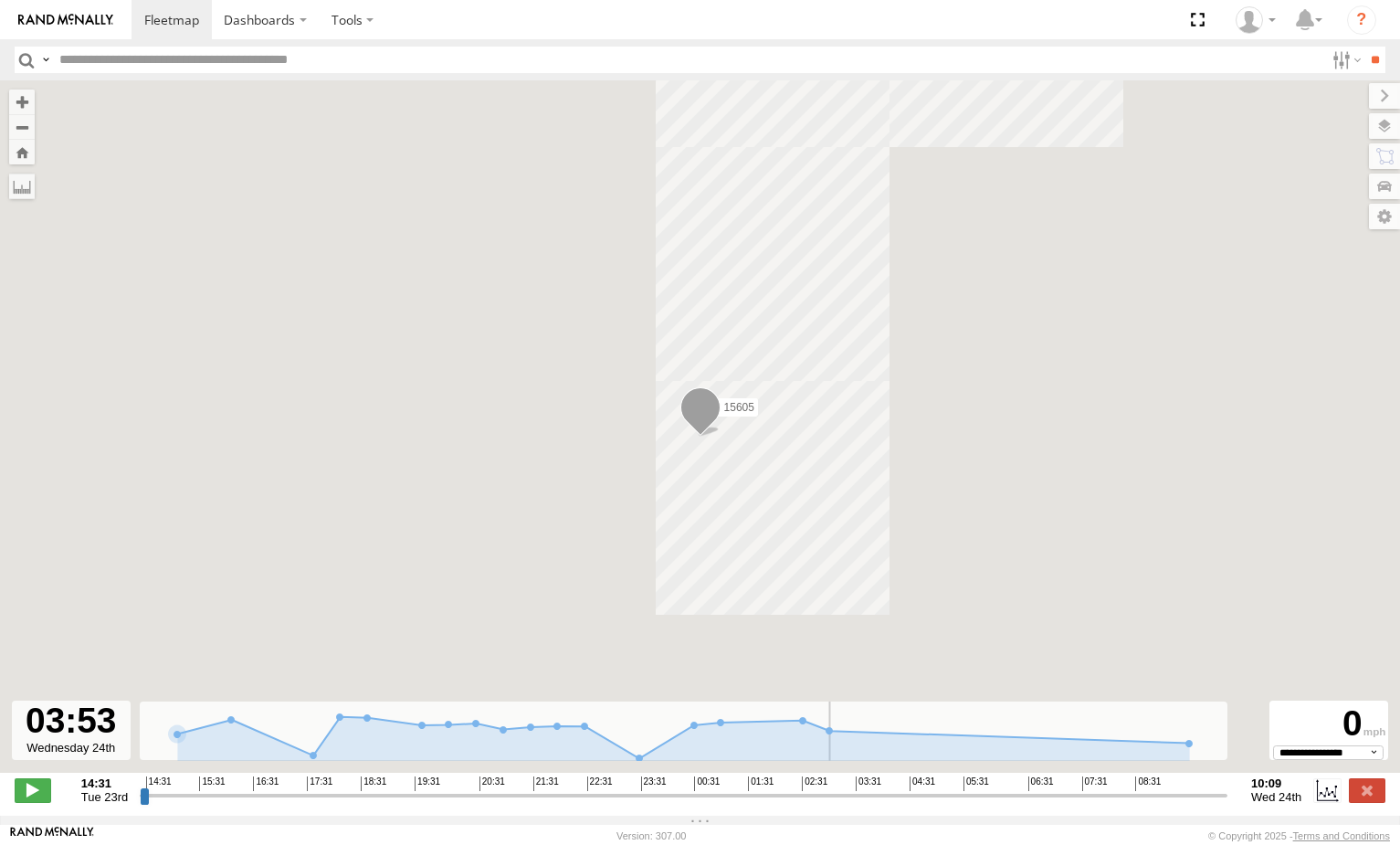
click at [878, 804] on input "range" at bounding box center [683, 794] width 1088 height 17
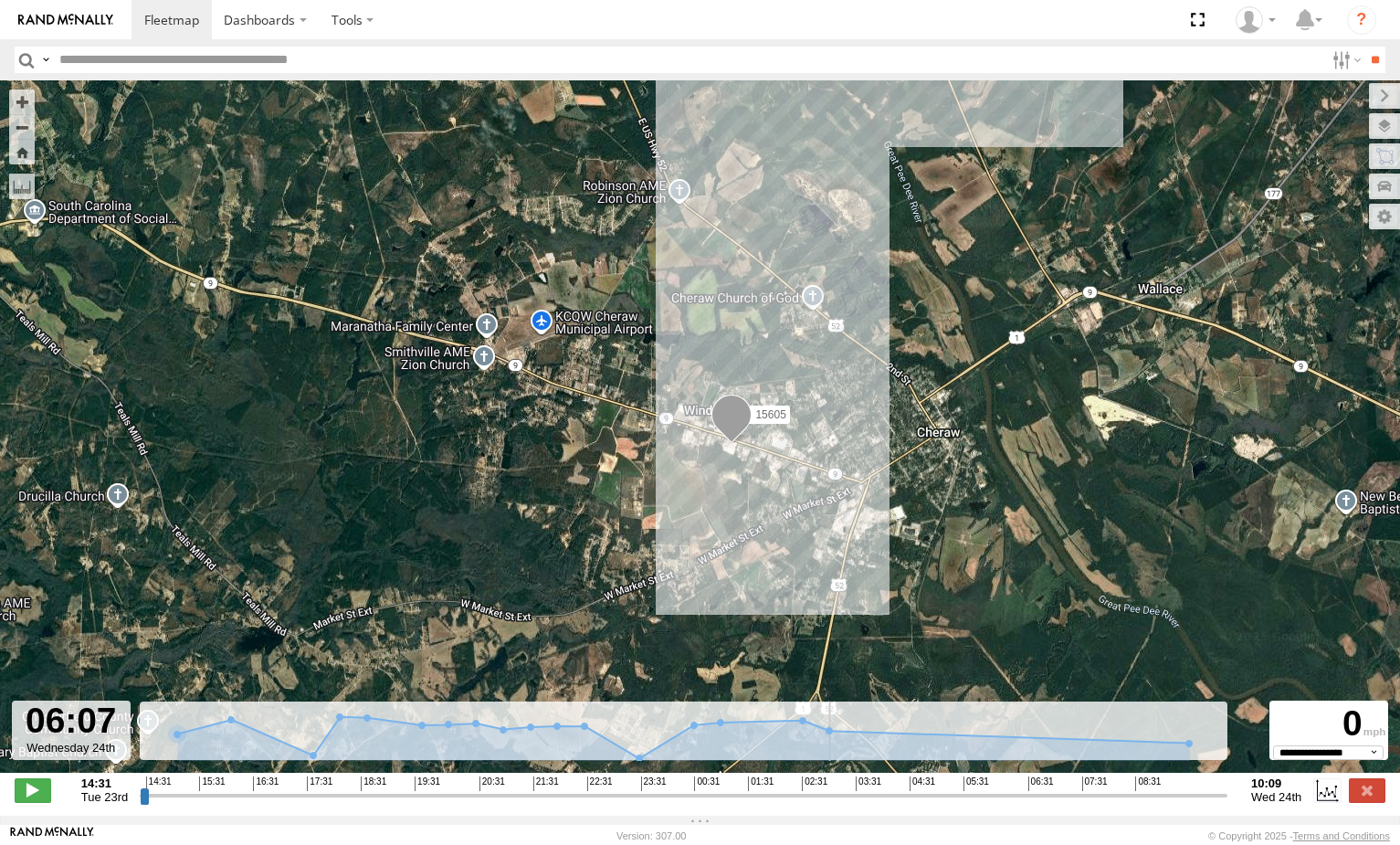
click at [1000, 800] on input "range" at bounding box center [683, 794] width 1088 height 17
click at [1044, 799] on input "range" at bounding box center [683, 794] width 1088 height 17
drag, startPoint x: 1066, startPoint y: 800, endPoint x: 1088, endPoint y: 800, distance: 22.0
click at [1073, 800] on input "range" at bounding box center [683, 794] width 1088 height 17
click at [1103, 800] on input "range" at bounding box center [683, 794] width 1088 height 17
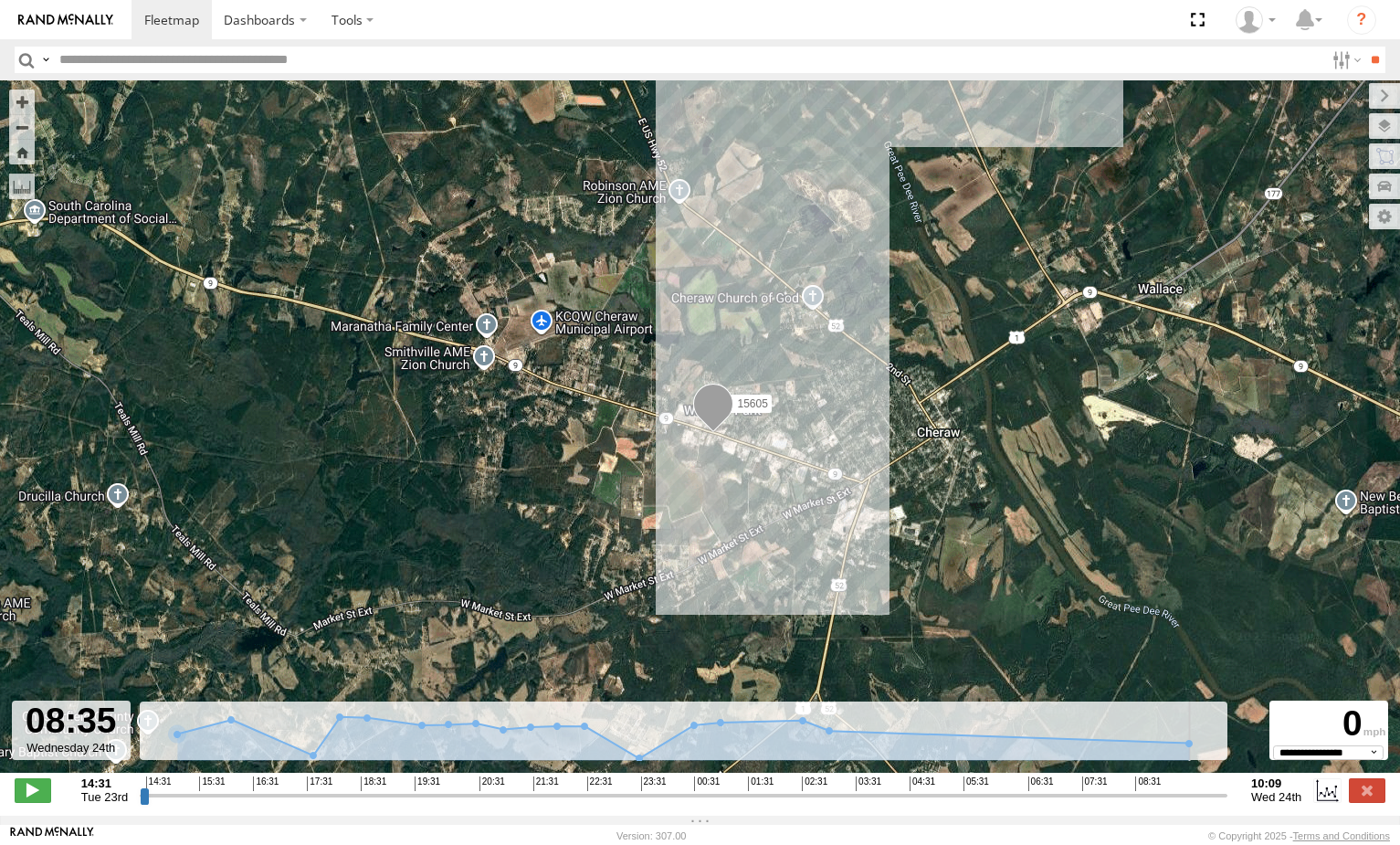
click at [1135, 803] on input "range" at bounding box center [683, 794] width 1088 height 17
click at [1155, 801] on input "range" at bounding box center [683, 794] width 1088 height 17
click at [1184, 799] on input "range" at bounding box center [683, 794] width 1088 height 17
click at [1196, 799] on input "range" at bounding box center [683, 794] width 1088 height 17
type input "**********"
